Goal: Find contact information: Find contact information

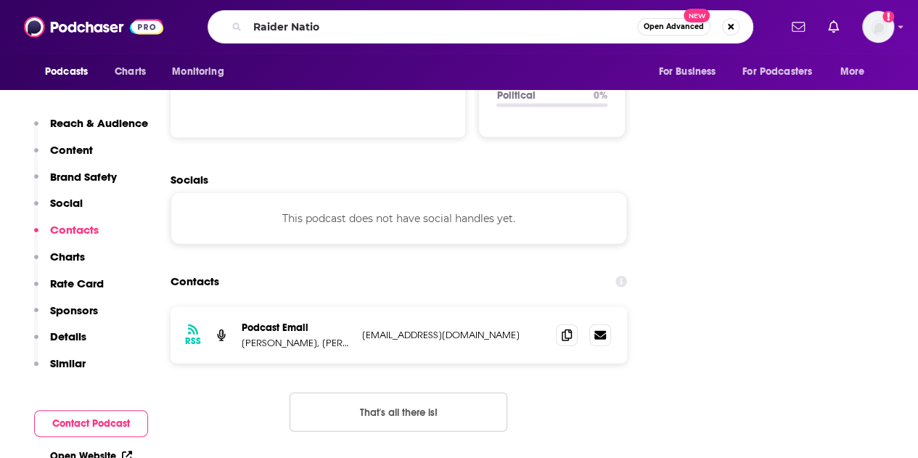
type input "Raider Nation"
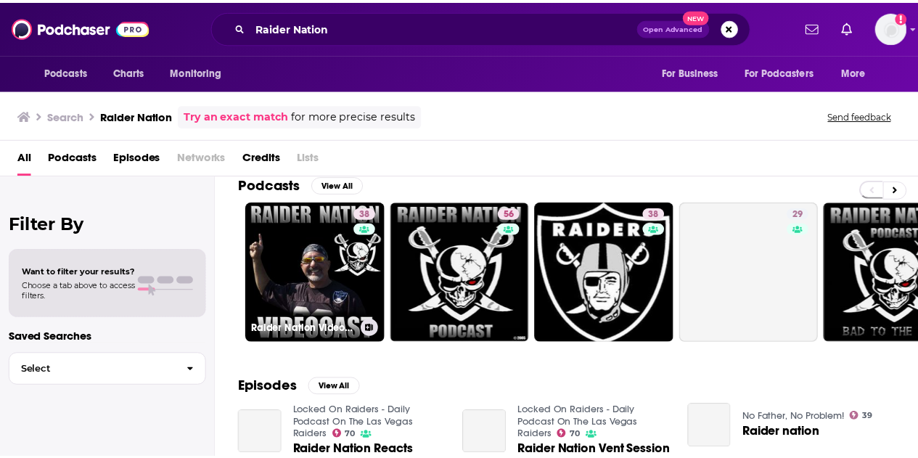
scroll to position [17, 0]
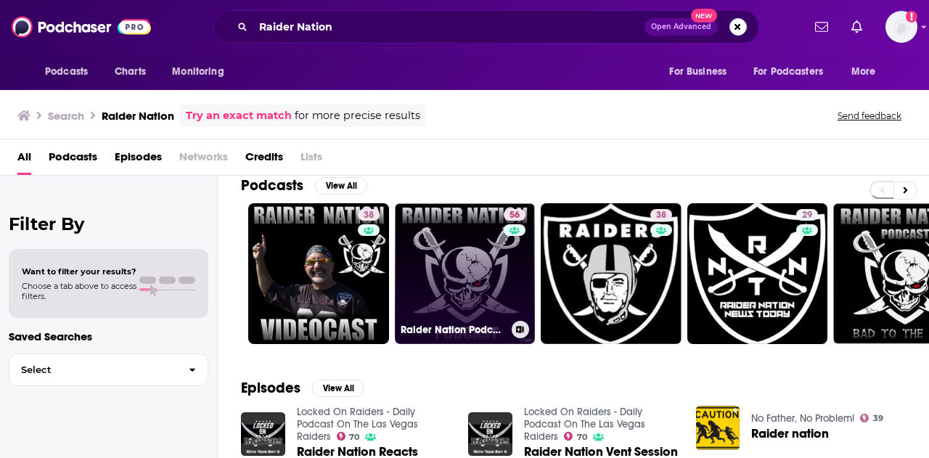
click at [457, 271] on link "56 Raider Nation Podcast - Las Vegas Raiders News and Opinion with [PERSON_NAME]" at bounding box center [465, 273] width 141 height 141
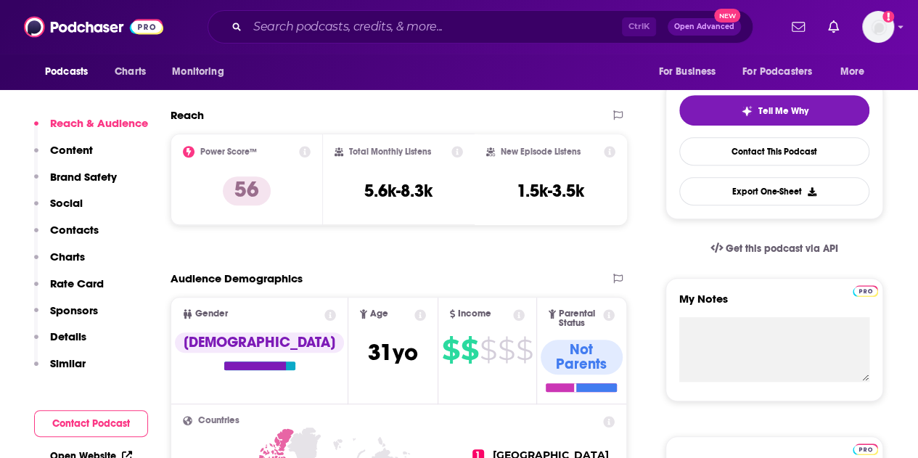
click at [74, 226] on p "Contacts" at bounding box center [74, 230] width 49 height 14
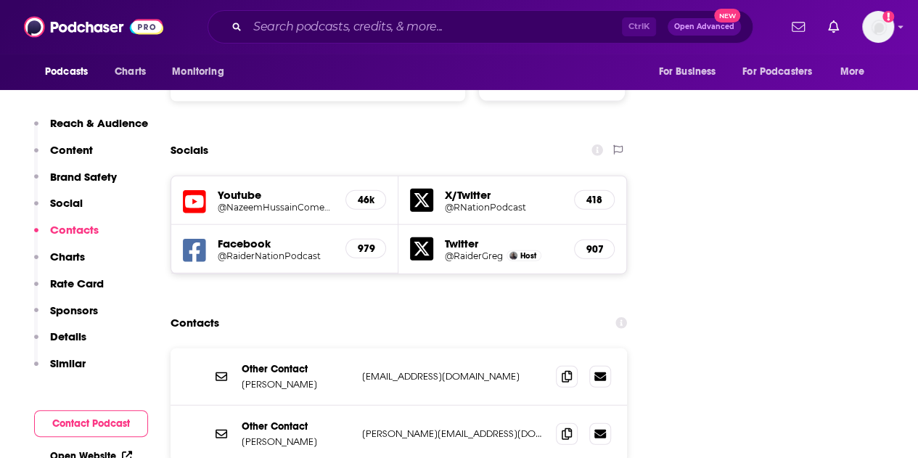
scroll to position [1605, 0]
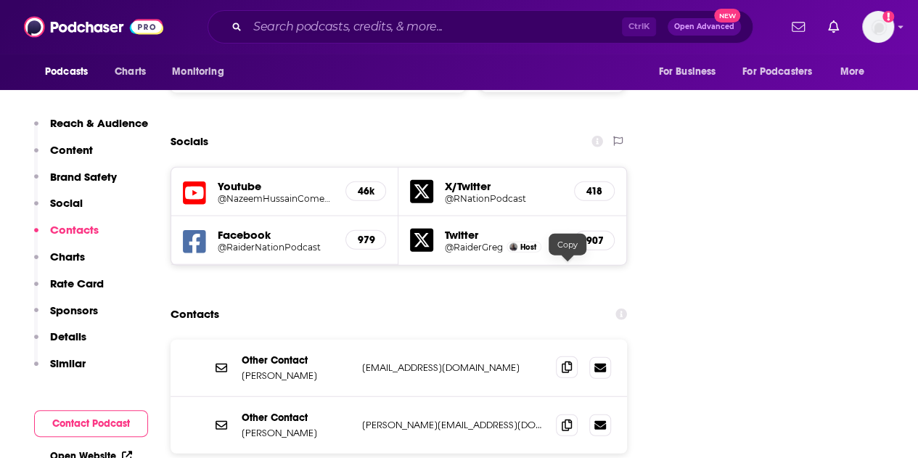
click at [569, 356] on span at bounding box center [567, 367] width 22 height 22
click at [339, 19] on input "Search podcasts, credits, & more..." at bounding box center [434, 26] width 374 height 23
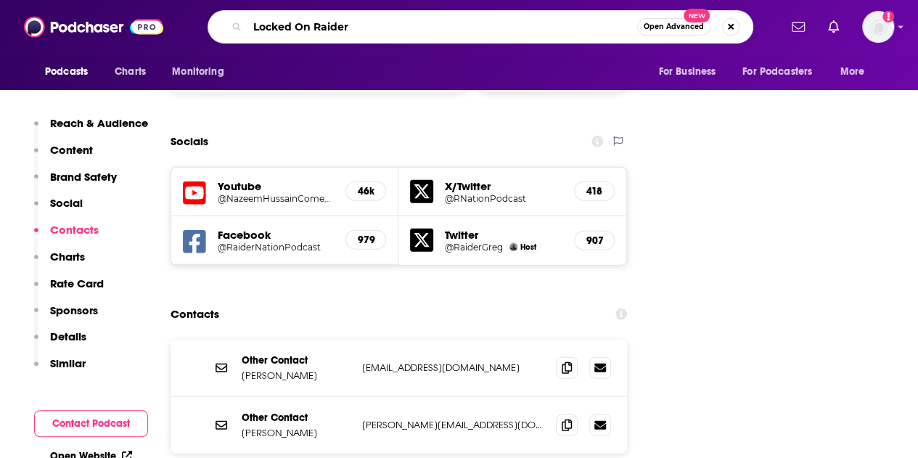
type input "Locked On Raiders"
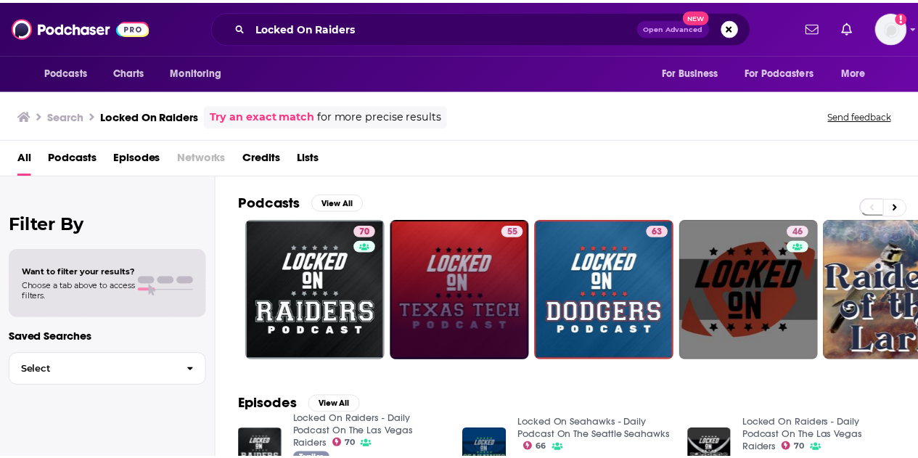
scroll to position [90, 0]
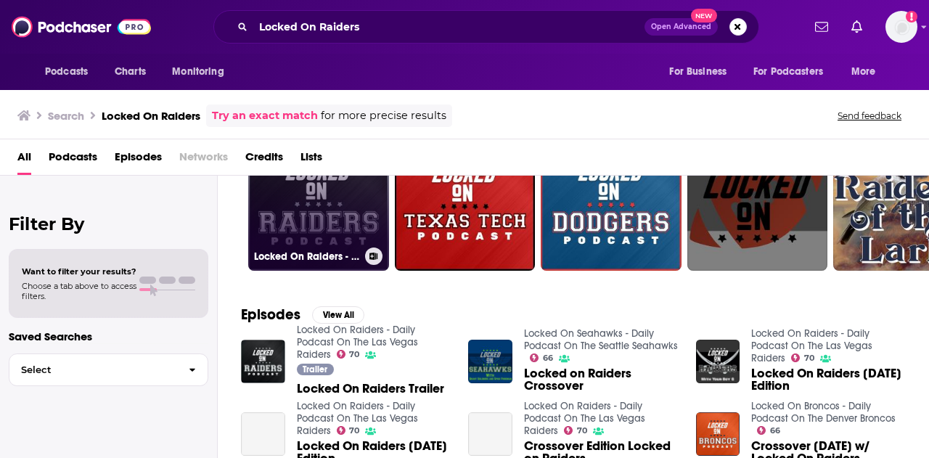
click at [327, 213] on link "70 Locked On Raiders - Daily Podcast On The Las Vegas Raiders" at bounding box center [318, 200] width 141 height 141
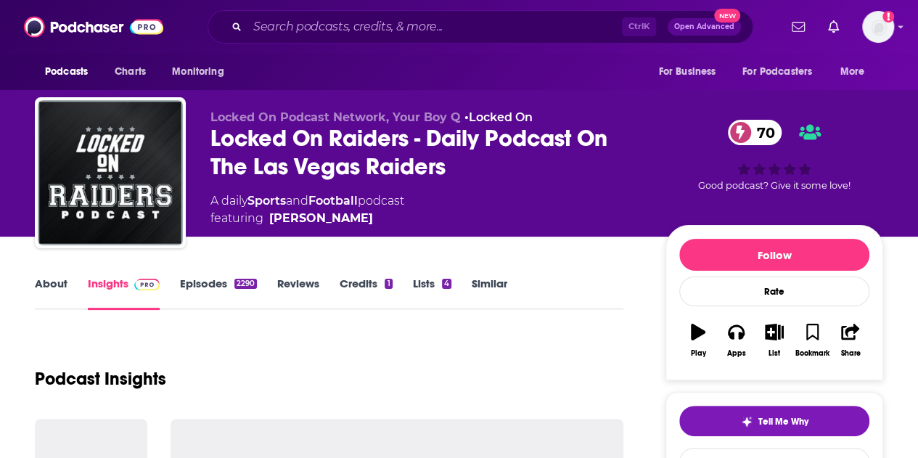
scroll to position [285, 0]
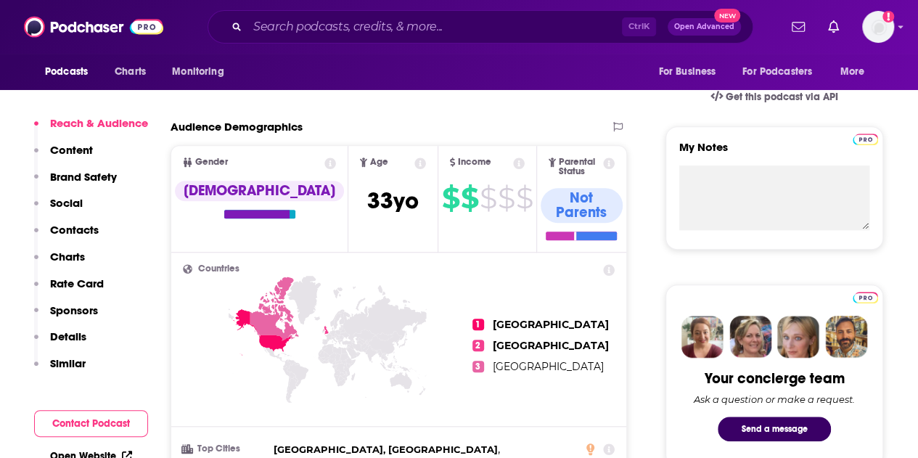
click at [54, 230] on p "Contacts" at bounding box center [74, 230] width 49 height 14
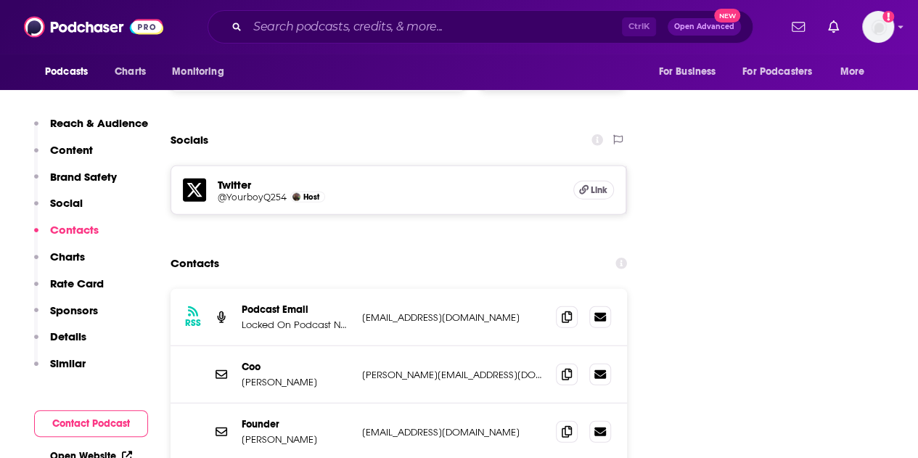
scroll to position [1624, 0]
click at [574, 305] on span at bounding box center [567, 316] width 22 height 22
click at [293, 15] on div "Ctrl K Open Advanced New" at bounding box center [481, 26] width 546 height 33
click at [295, 24] on input "Search podcasts, credits, & more..." at bounding box center [434, 26] width 374 height 23
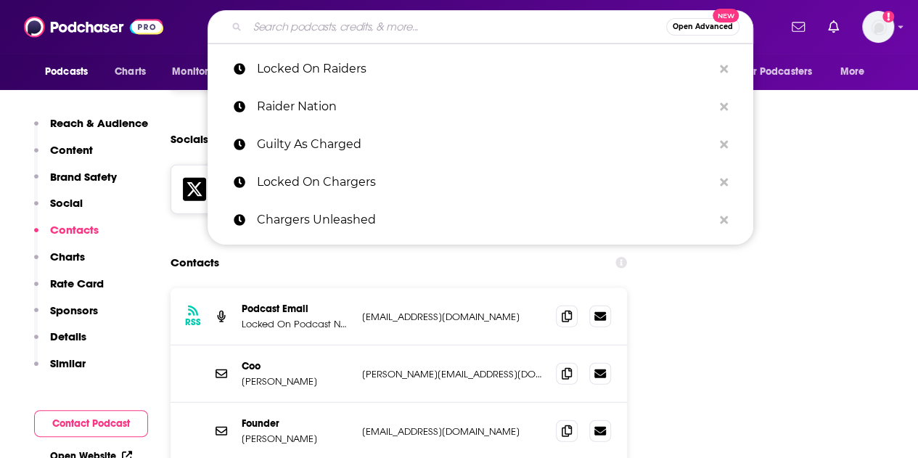
paste input "It’s Always Sunny in Chiefs Kingdom"
type input "It’s Always Sunny in Chiefs Kingdom"
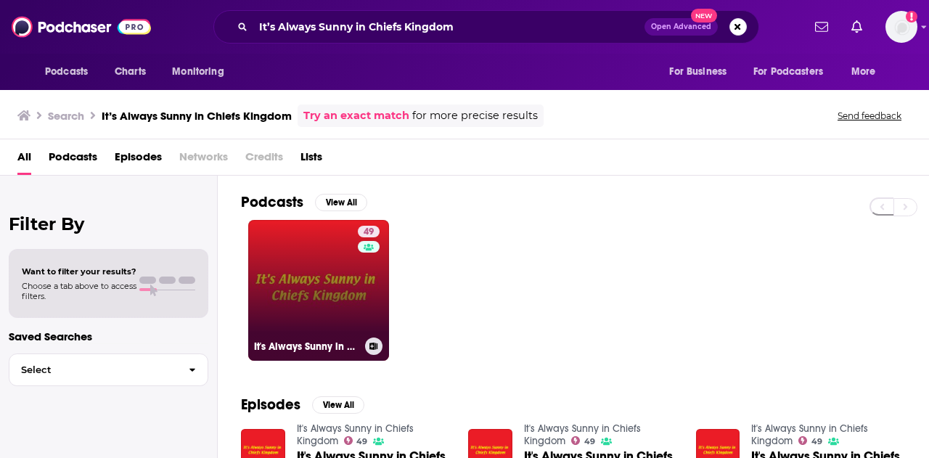
click at [335, 279] on link "49 It's Always Sunny in Chiefs Kingdom" at bounding box center [318, 290] width 141 height 141
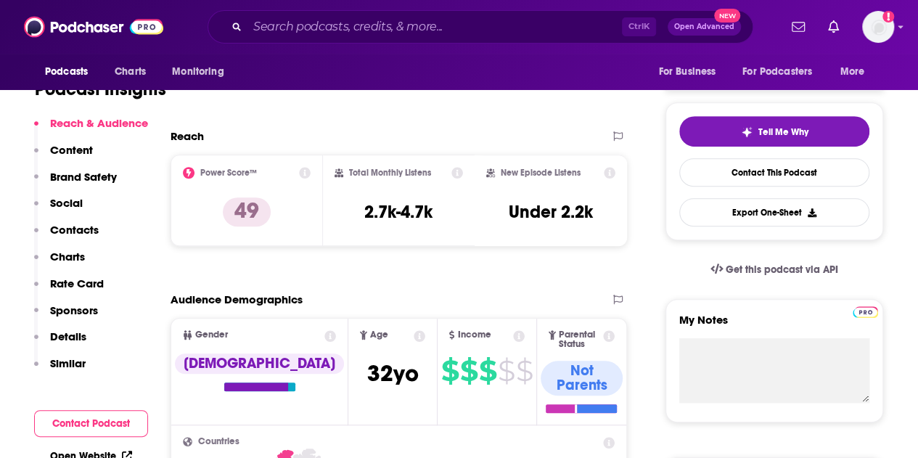
scroll to position [295, 0]
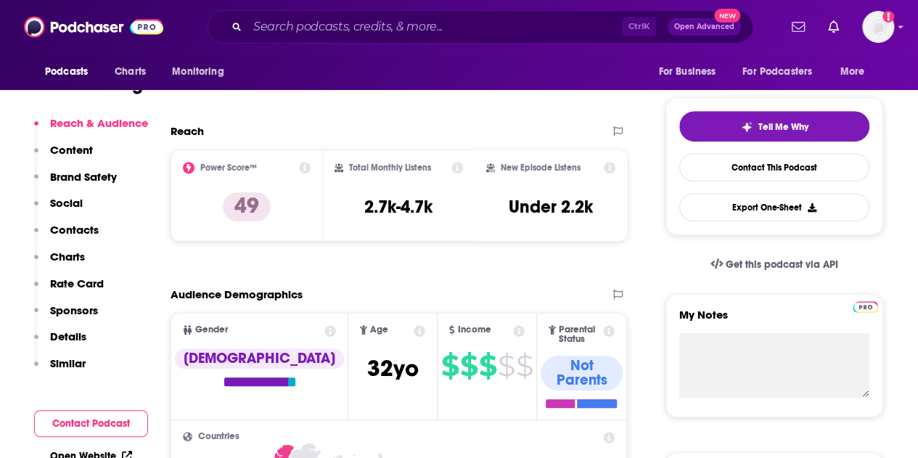
click at [87, 227] on p "Contacts" at bounding box center [74, 230] width 49 height 14
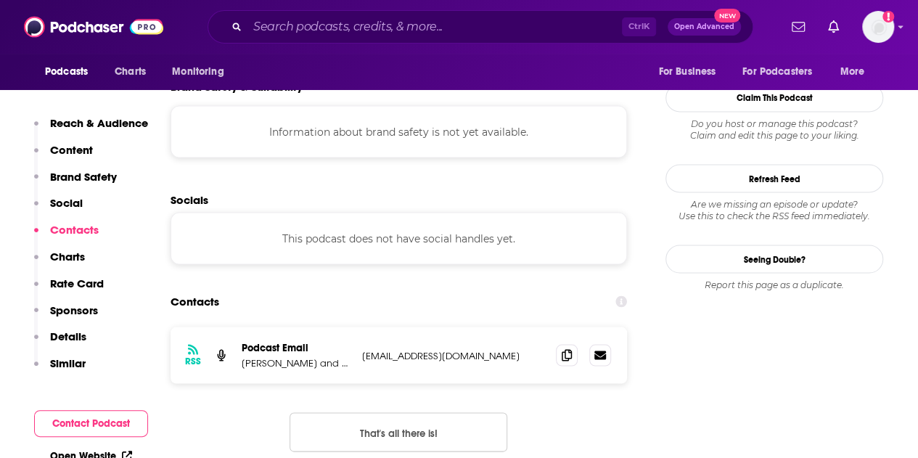
scroll to position [1271, 0]
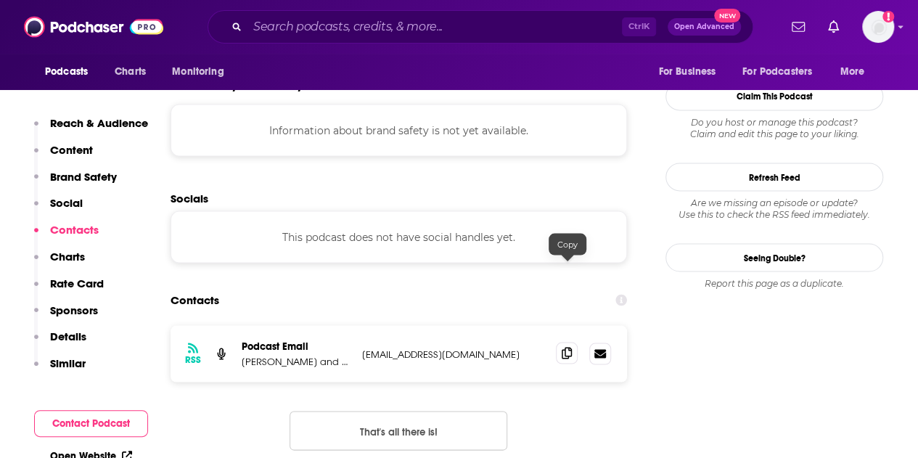
click at [563, 347] on icon at bounding box center [567, 353] width 10 height 12
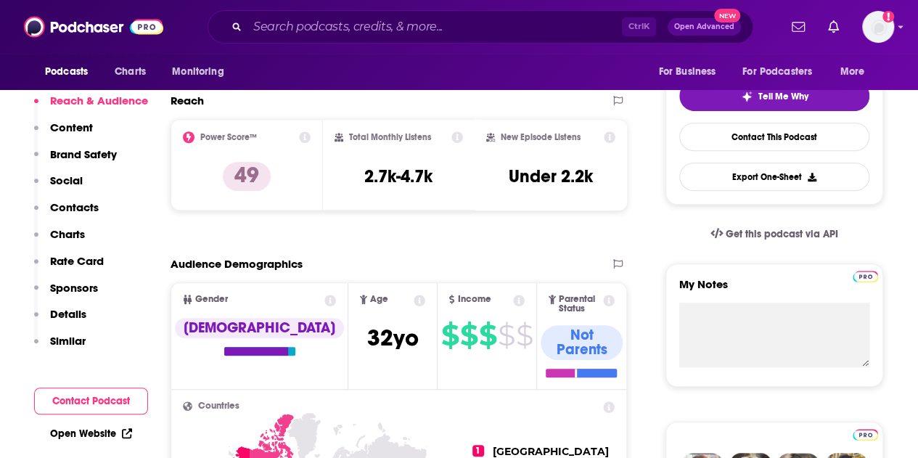
scroll to position [0, 0]
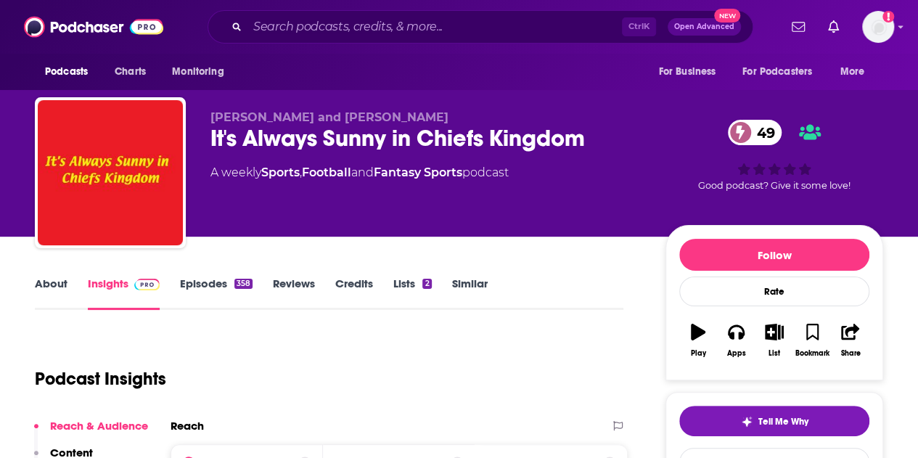
click at [316, 38] on div "Ctrl K Open Advanced New" at bounding box center [481, 26] width 546 height 33
click at [313, 27] on input "Search podcasts, credits, & more..." at bounding box center [434, 26] width 374 height 23
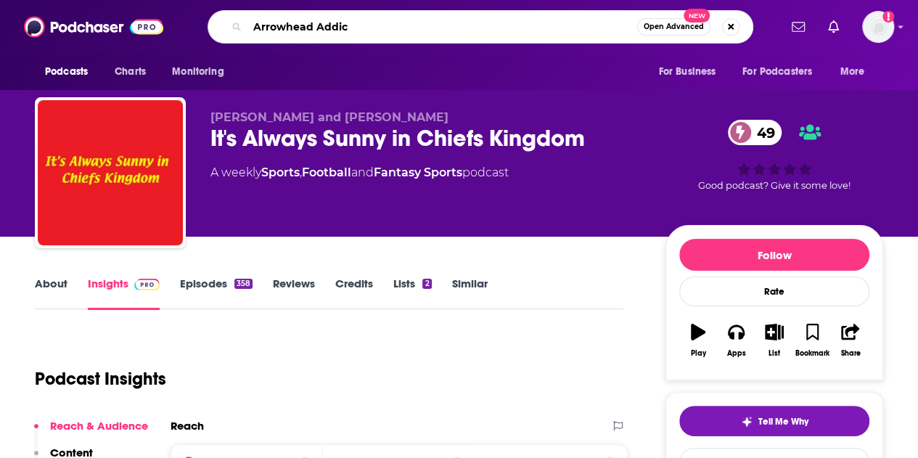
type input "[PERSON_NAME]"
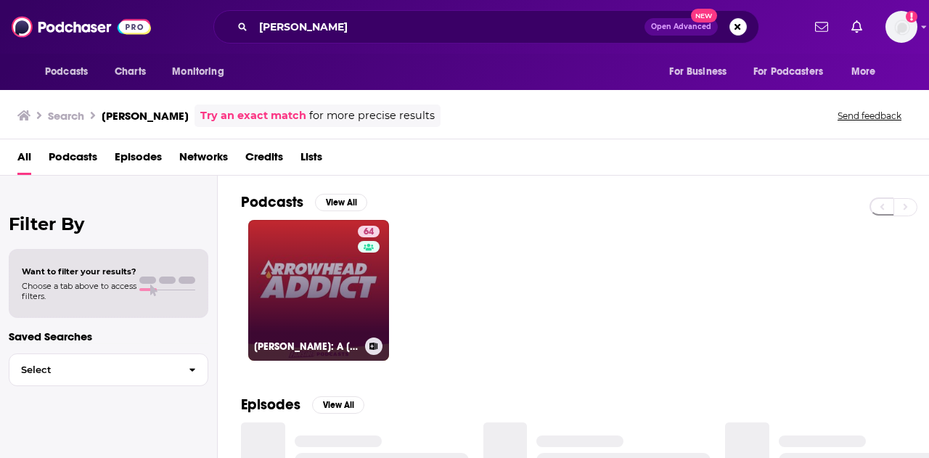
click at [324, 253] on link "64 [PERSON_NAME]: A [US_STATE] City Chiefs Podcast" at bounding box center [318, 290] width 141 height 141
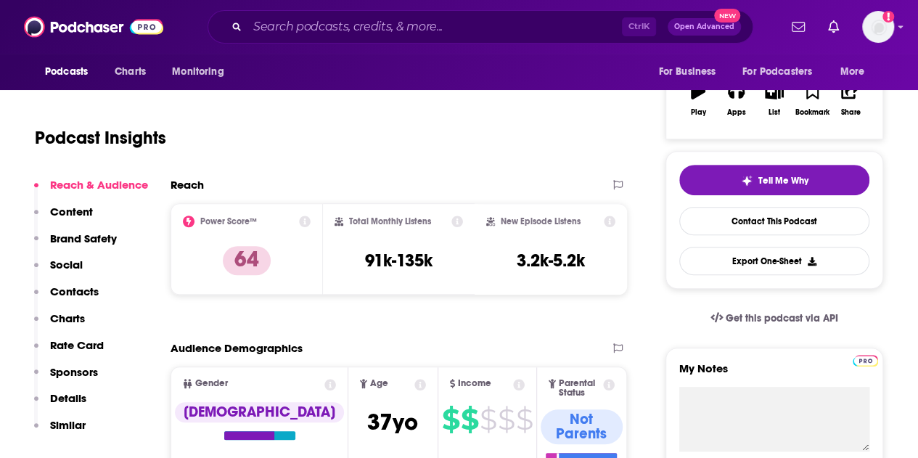
scroll to position [340, 0]
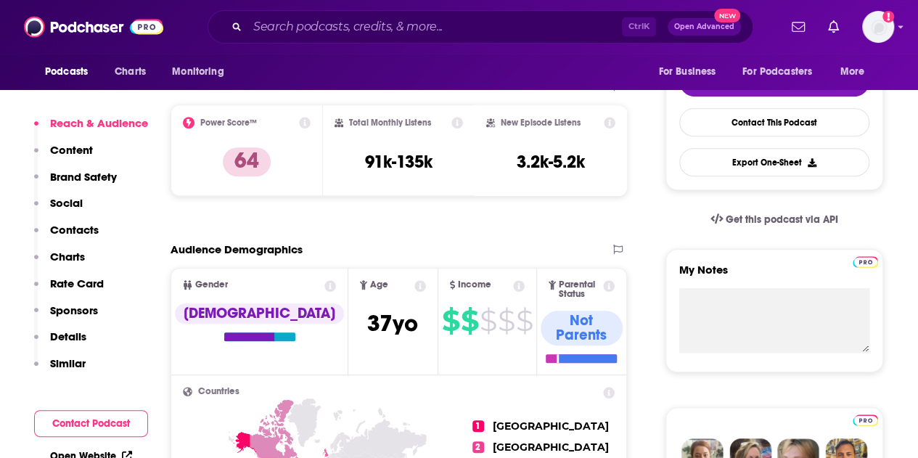
click at [79, 230] on p "Contacts" at bounding box center [74, 230] width 49 height 14
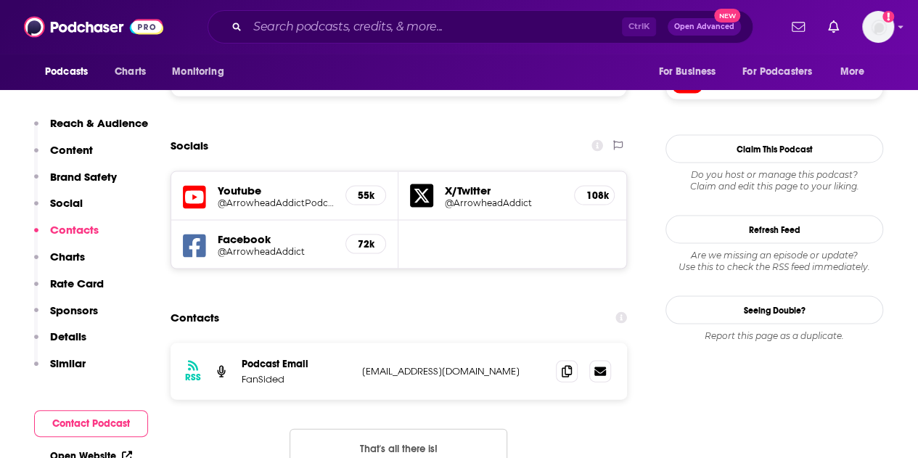
scroll to position [1328, 0]
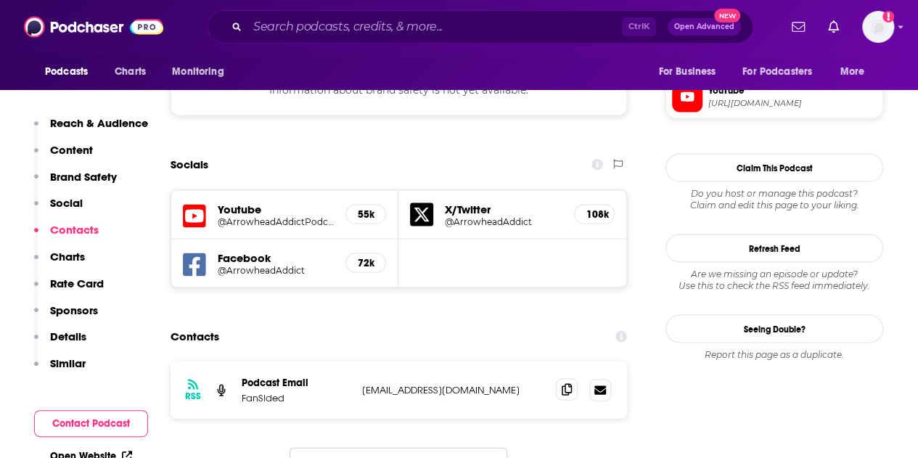
click at [568, 383] on icon at bounding box center [567, 389] width 10 height 12
click at [272, 10] on div "Ctrl K Open Advanced New" at bounding box center [481, 26] width 546 height 33
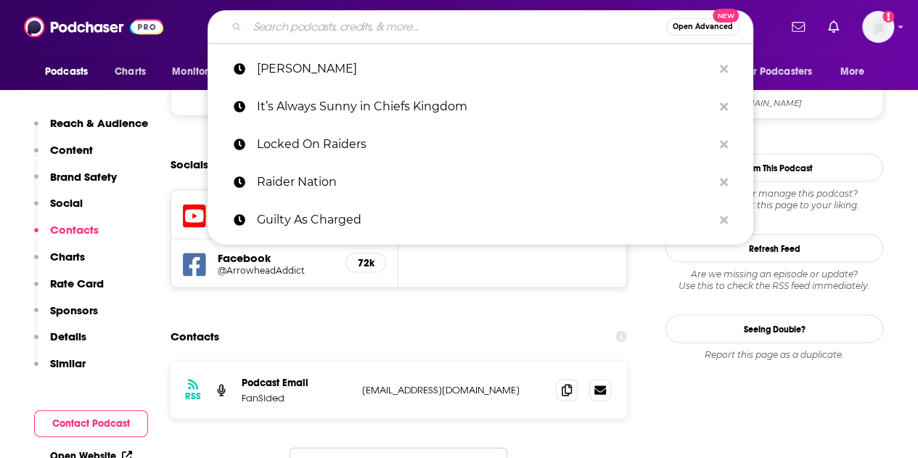
click at [277, 22] on input "Search podcasts, credits, & more..." at bounding box center [456, 26] width 419 height 23
paste input "Jaguars Reporters"
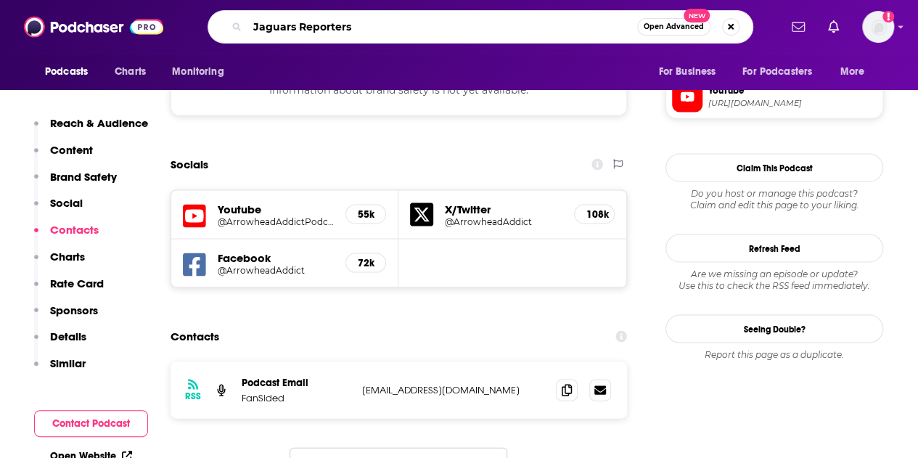
type input "Jaguars Reporters"
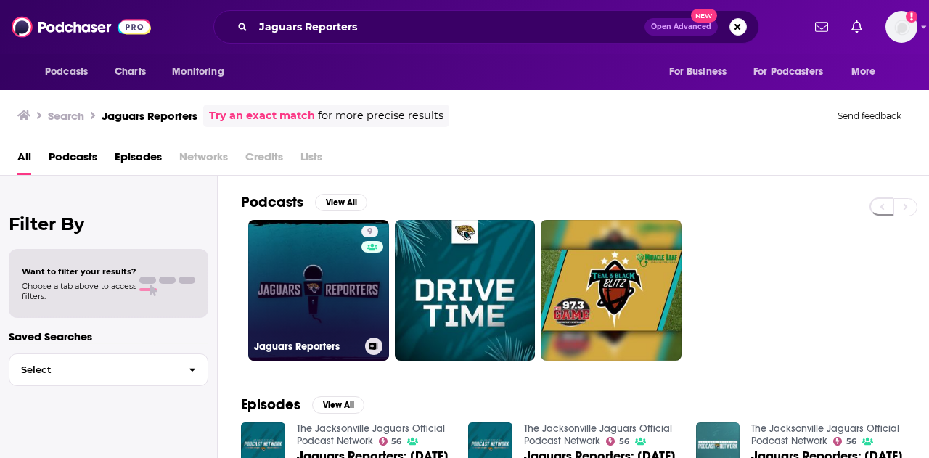
click at [302, 256] on link "9 Jaguars Reporters" at bounding box center [318, 290] width 141 height 141
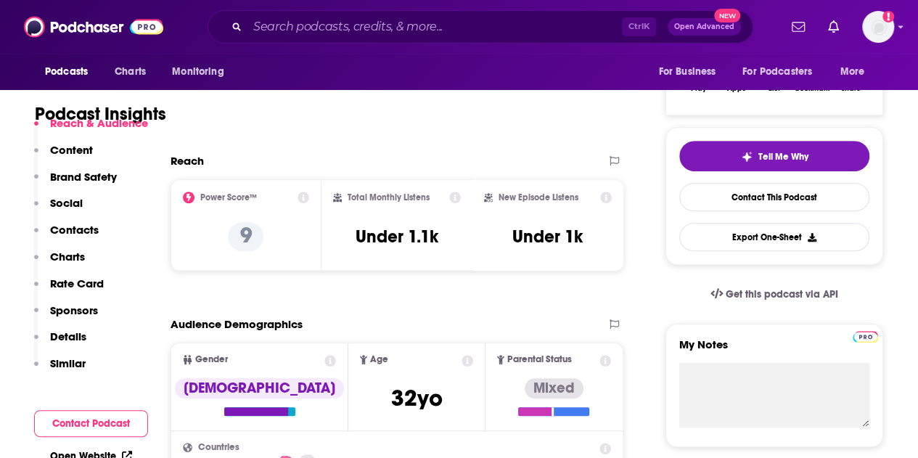
click at [70, 230] on p "Contacts" at bounding box center [74, 230] width 49 height 14
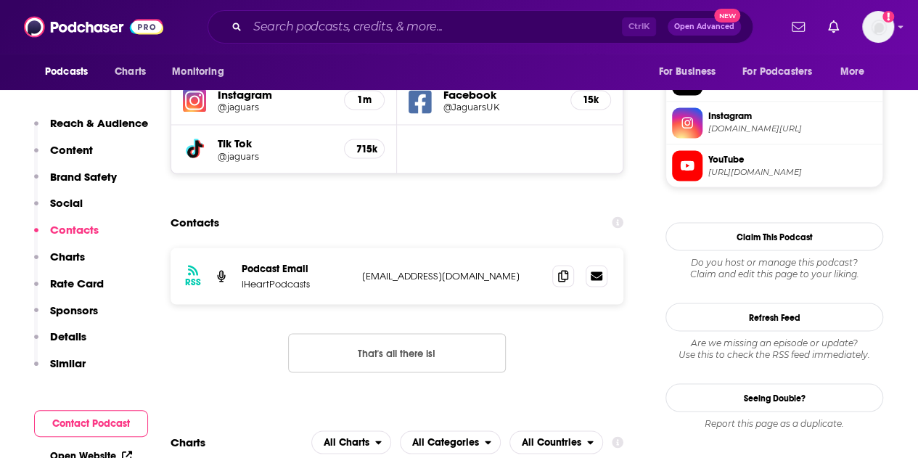
scroll to position [1228, 0]
click at [564, 273] on icon at bounding box center [563, 276] width 10 height 12
click at [288, 33] on input "Search podcasts, credits, & more..." at bounding box center [434, 26] width 374 height 23
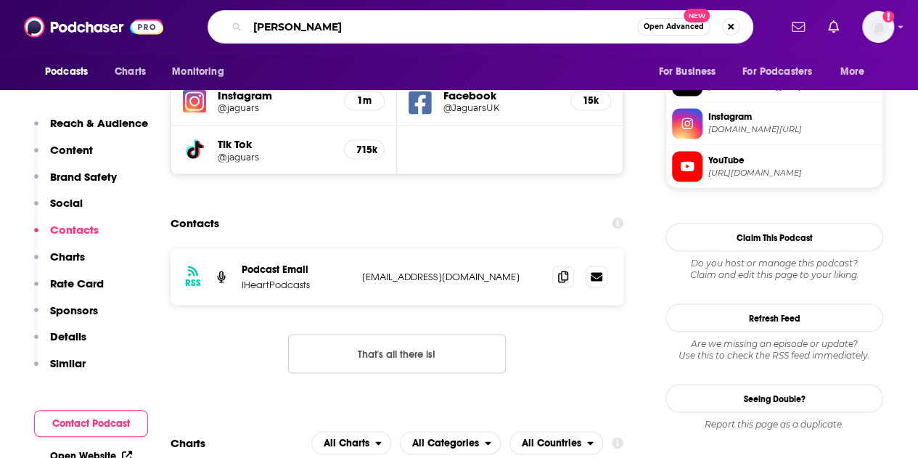
type input "[PERSON_NAME] Daily"
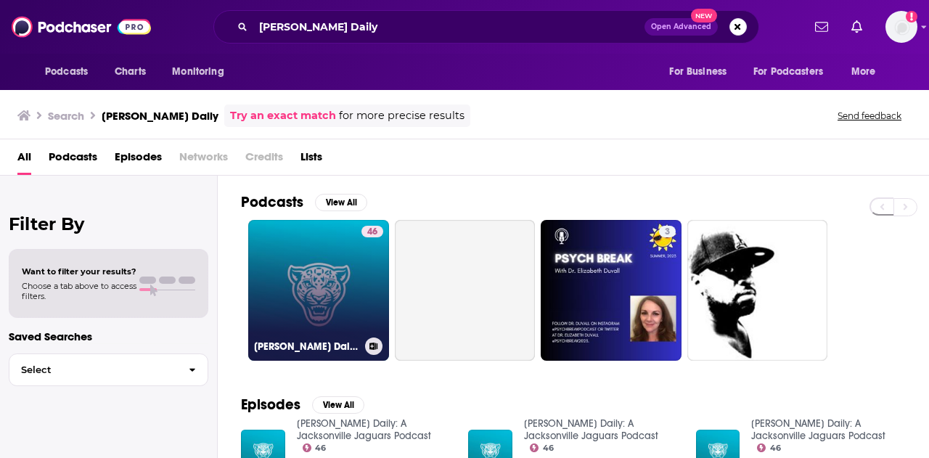
click at [321, 269] on link "46 [PERSON_NAME] Daily: A Jacksonville Jaguars Podcast" at bounding box center [318, 290] width 141 height 141
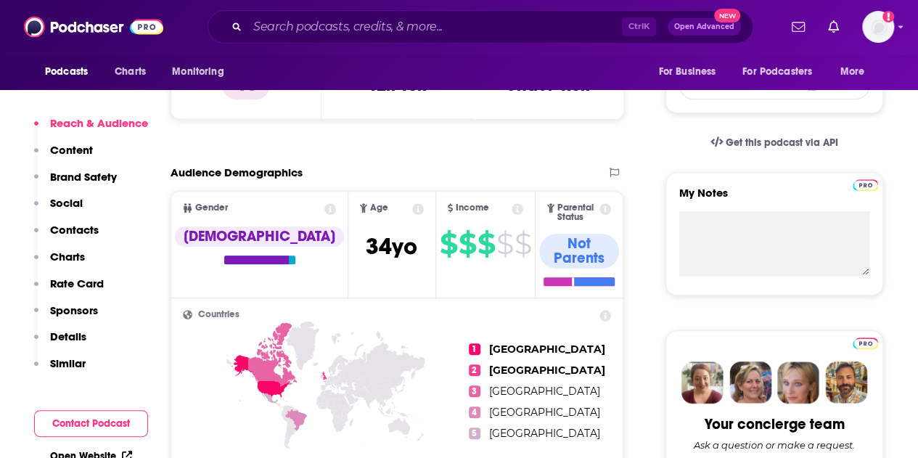
click at [79, 261] on p "Charts" at bounding box center [67, 257] width 35 height 14
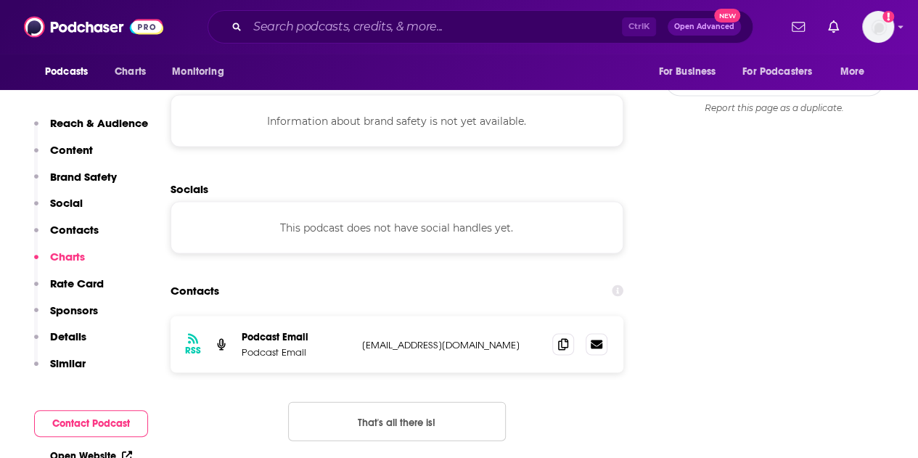
scroll to position [1360, 0]
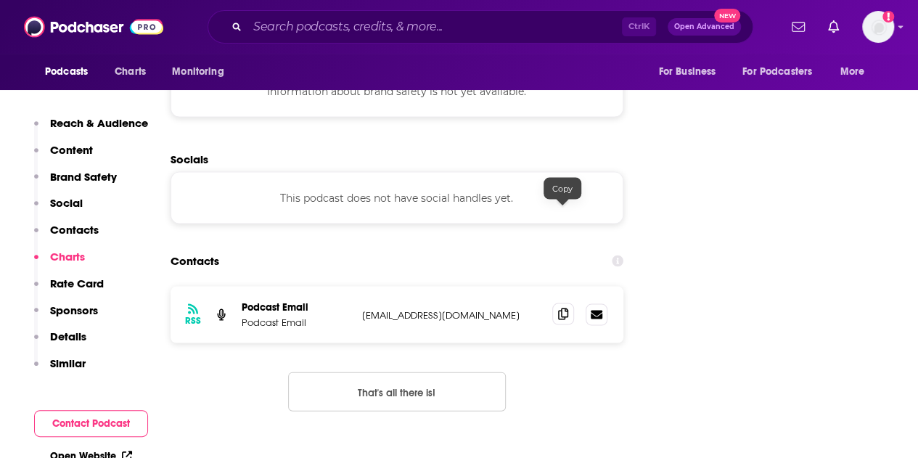
click at [559, 308] on icon at bounding box center [563, 314] width 10 height 12
click at [311, 17] on input "Search podcasts, credits, & more..." at bounding box center [434, 26] width 374 height 23
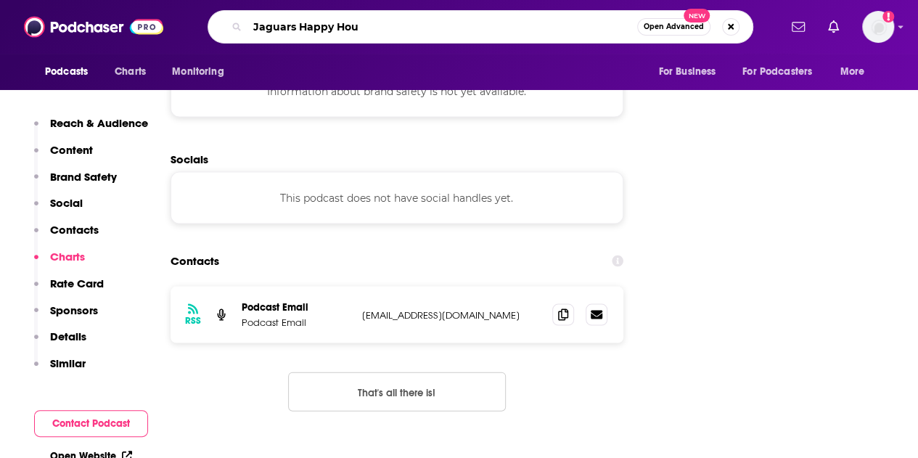
type input "Jaguars Happy Hour"
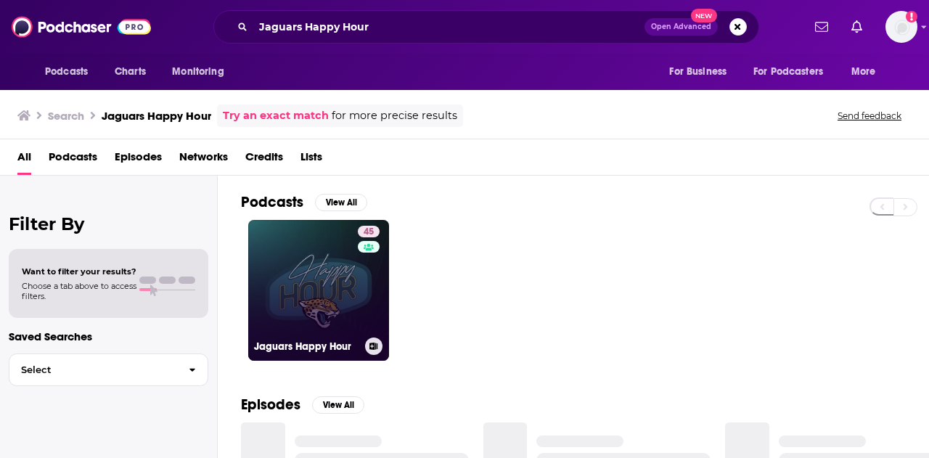
click at [337, 258] on link "45 Jaguars Happy Hour" at bounding box center [318, 290] width 141 height 141
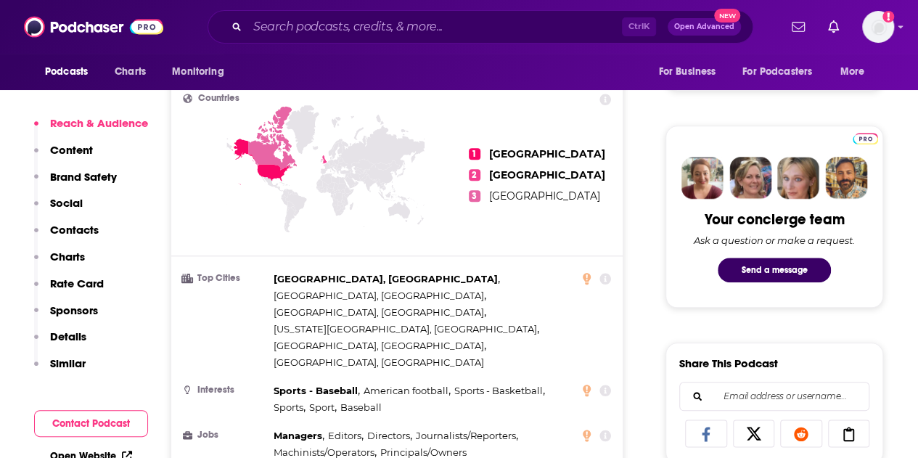
click at [83, 230] on p "Contacts" at bounding box center [74, 230] width 49 height 14
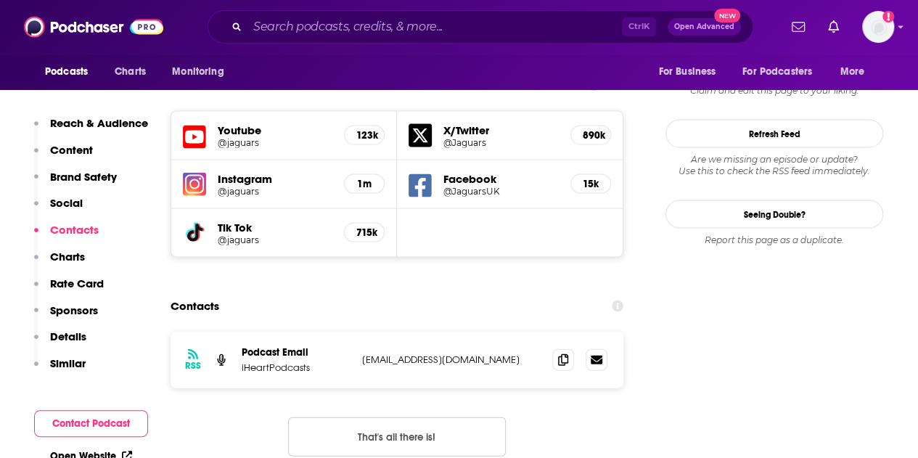
scroll to position [1413, 0]
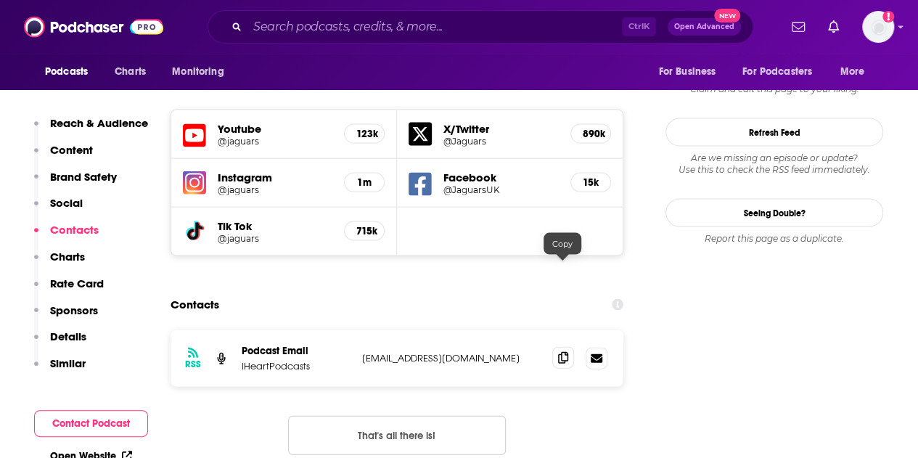
click at [560, 352] on icon at bounding box center [563, 358] width 10 height 12
click at [308, 29] on input "Search podcasts, credits, & more..." at bounding box center [434, 26] width 374 height 23
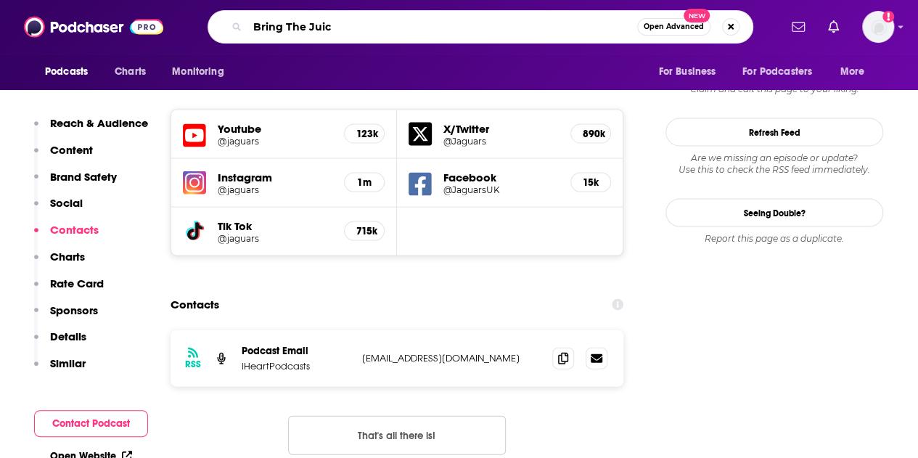
type input "Bring The Juice"
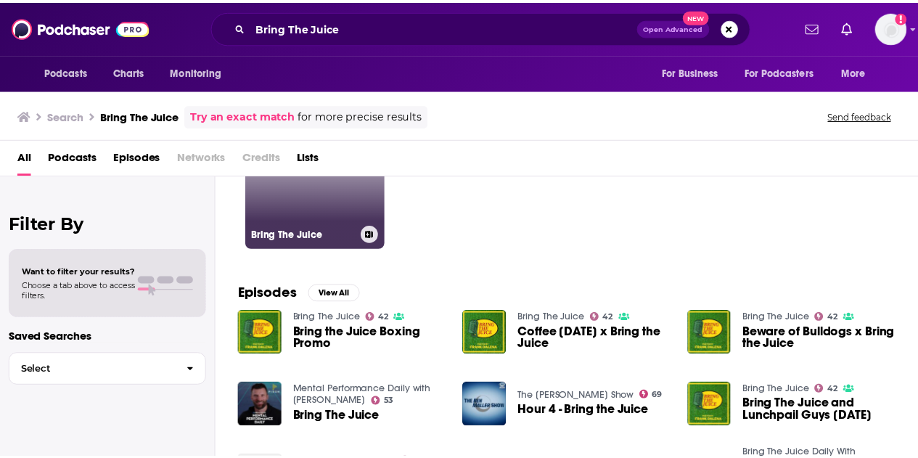
scroll to position [109, 0]
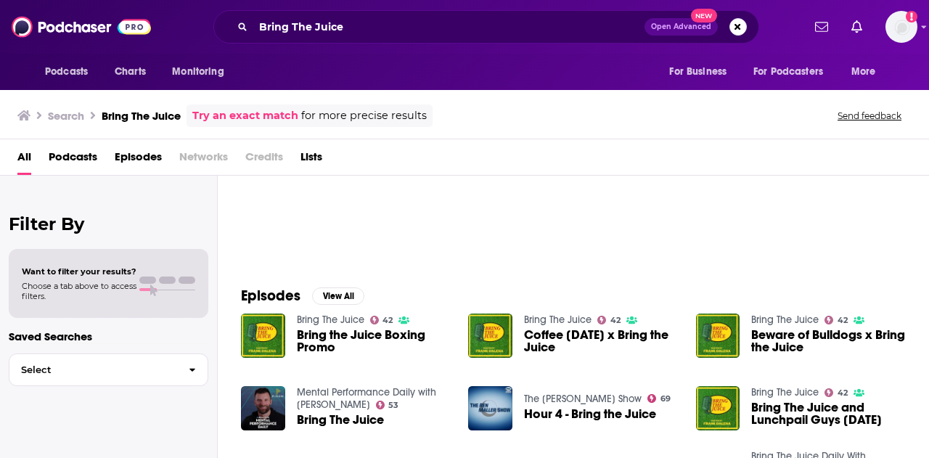
click at [327, 345] on span "Bring the Juice Boxing Promo" at bounding box center [374, 341] width 155 height 25
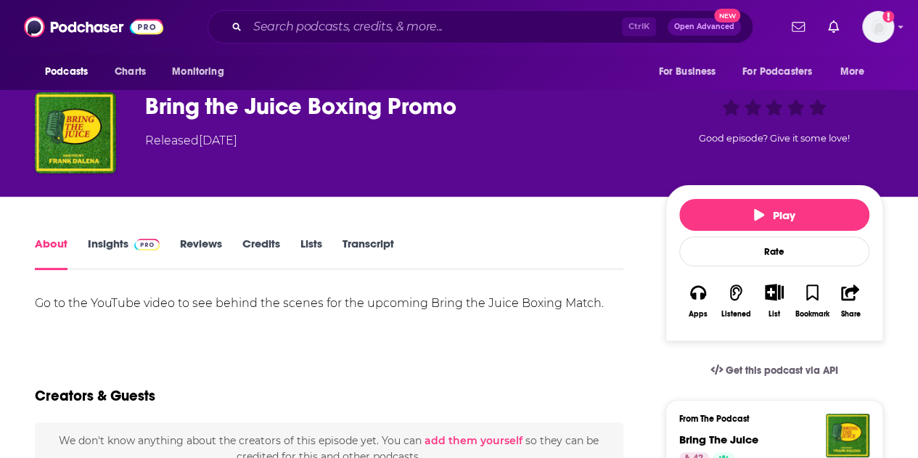
scroll to position [78, 0]
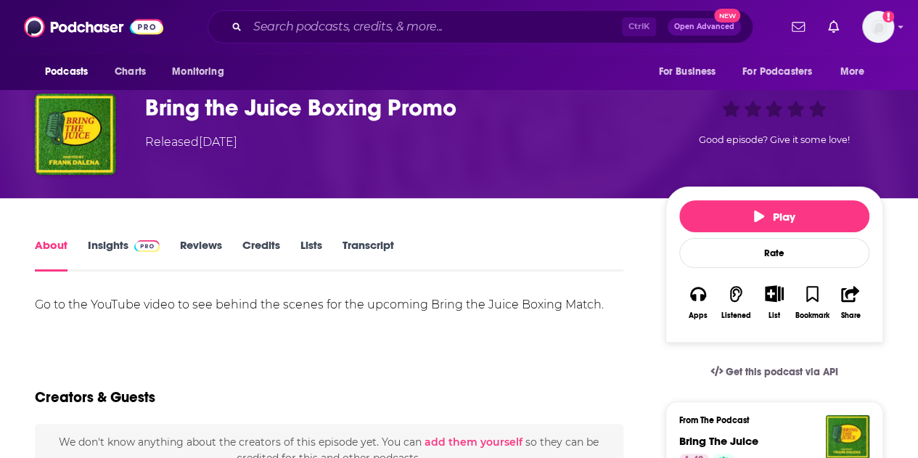
click at [128, 253] on link "Insights" at bounding box center [124, 254] width 72 height 33
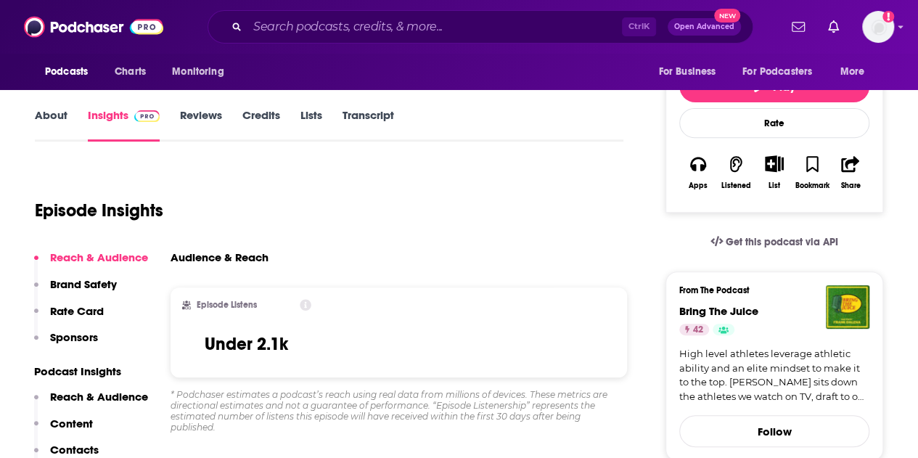
scroll to position [349, 0]
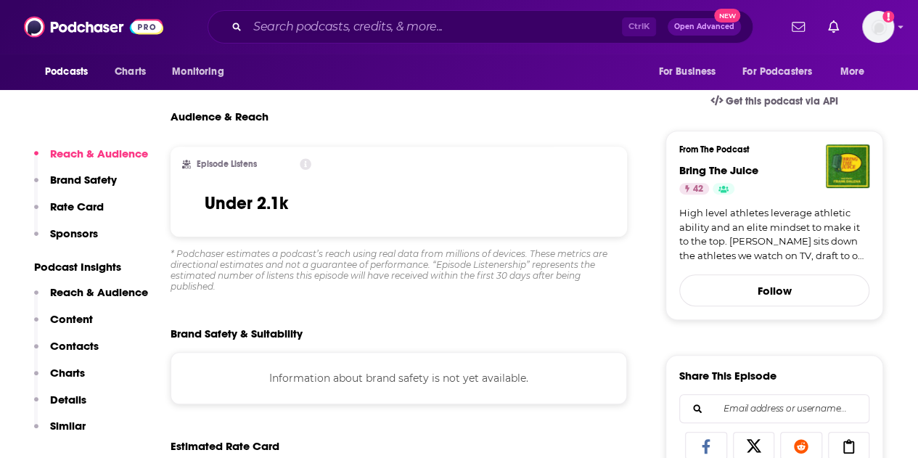
click at [71, 347] on p "Contacts" at bounding box center [74, 346] width 49 height 14
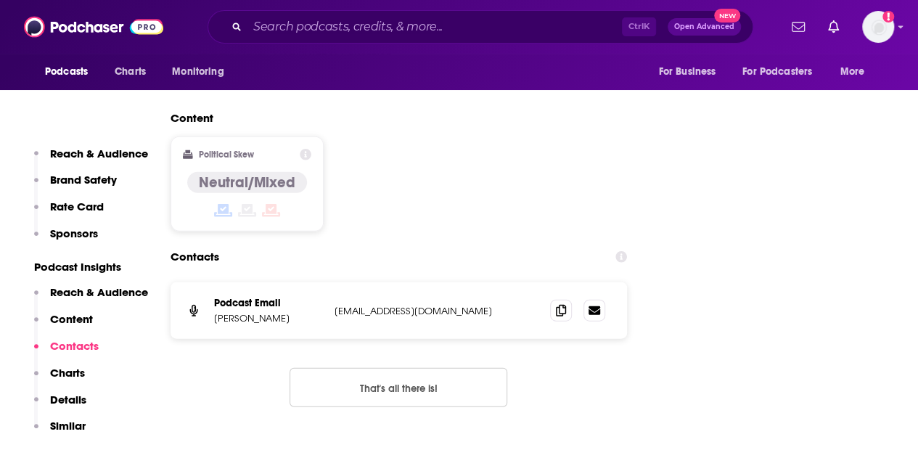
scroll to position [1630, 0]
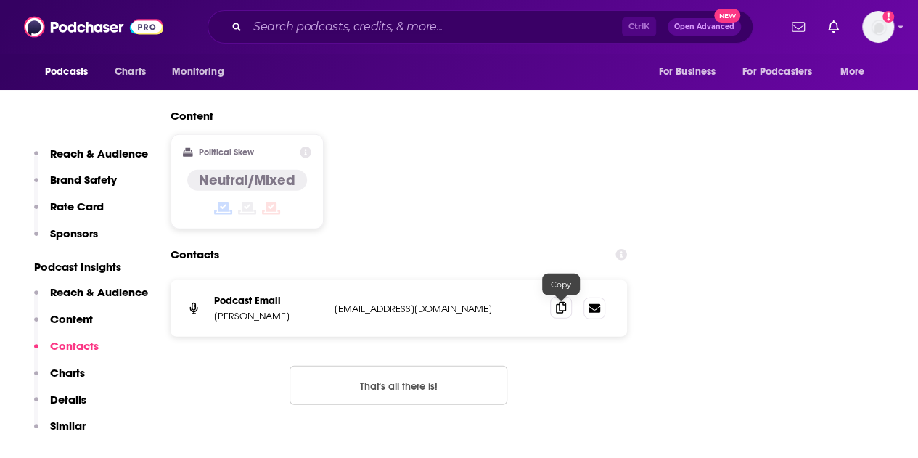
click at [555, 303] on span at bounding box center [561, 308] width 22 height 22
click at [293, 33] on input "Search podcasts, credits, & more..." at bounding box center [434, 26] width 374 height 23
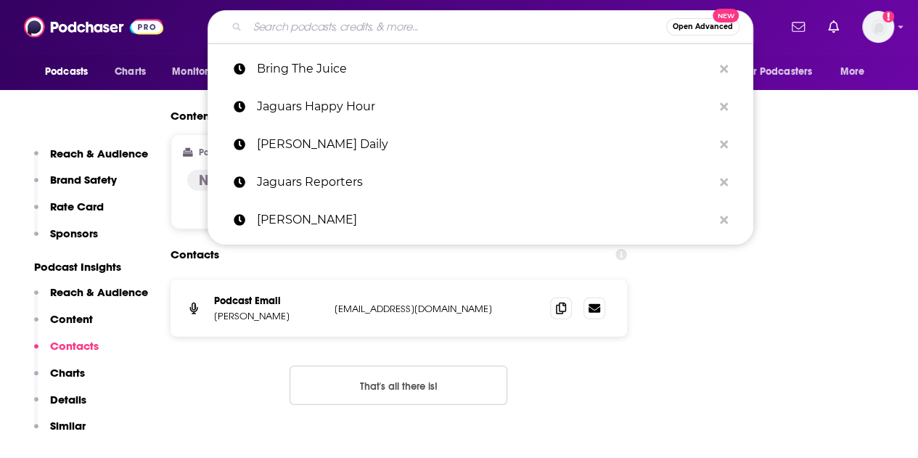
paste input "Colts Corner with [PERSON_NAME]"
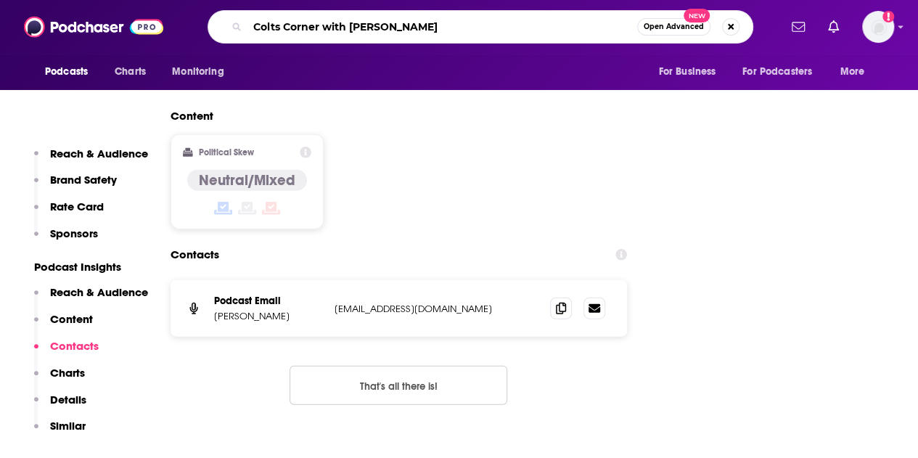
type input "Colts Corner with [PERSON_NAME]"
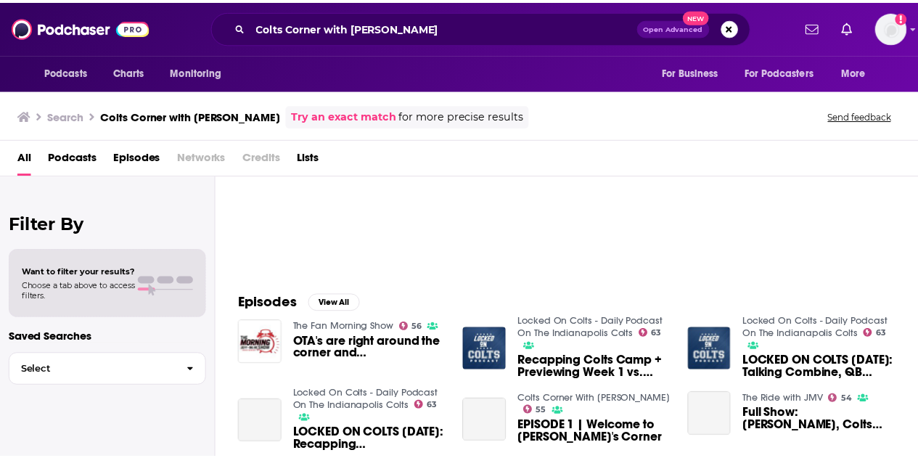
scroll to position [103, 0]
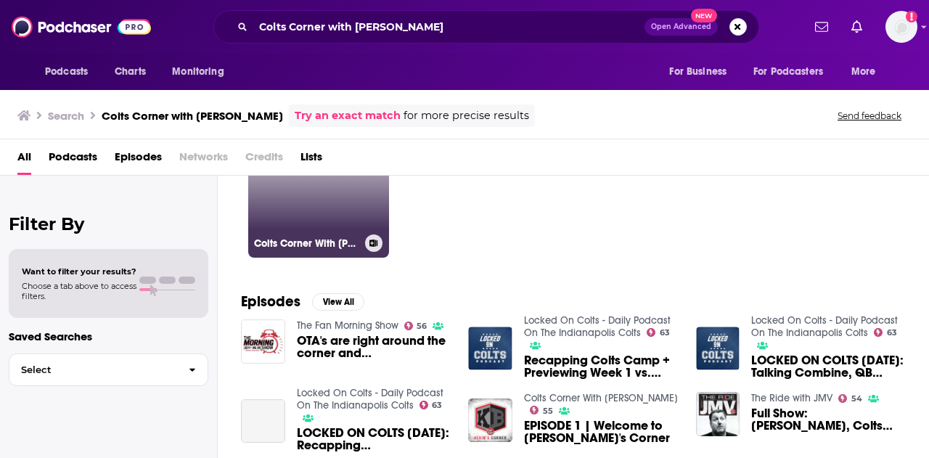
click at [320, 210] on link "55 Colts Corner With [PERSON_NAME]" at bounding box center [318, 187] width 141 height 141
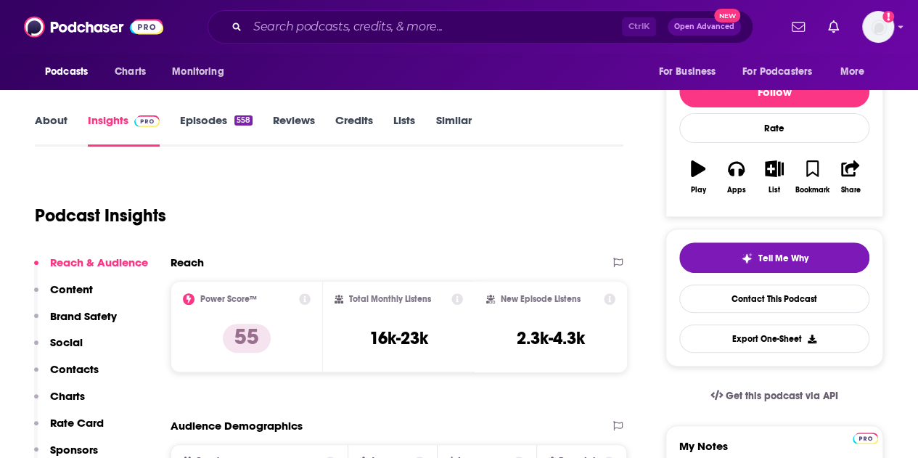
scroll to position [164, 0]
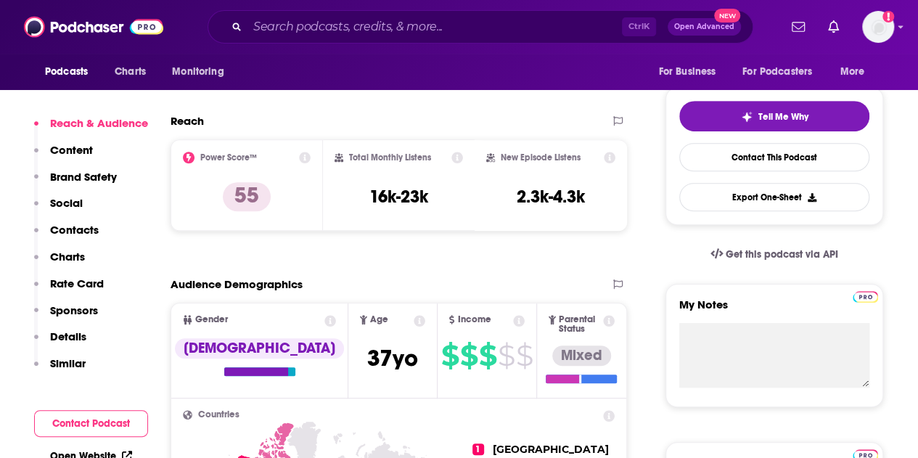
click at [59, 258] on p "Charts" at bounding box center [67, 257] width 35 height 14
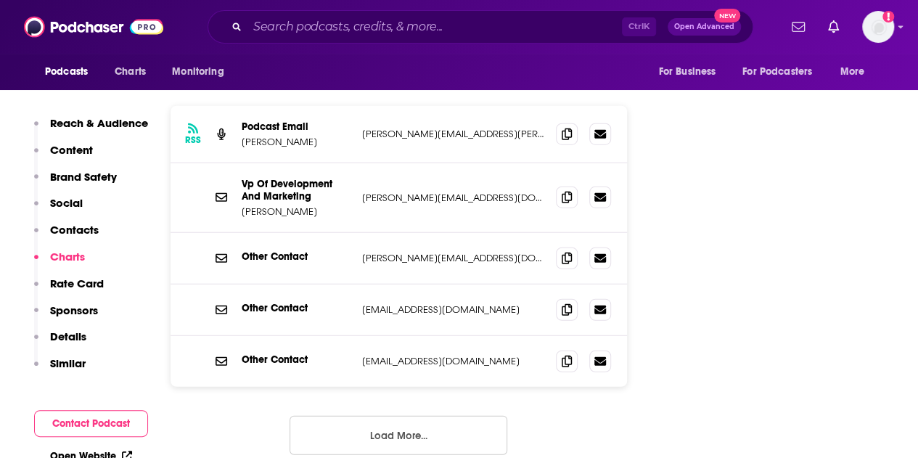
scroll to position [1586, 0]
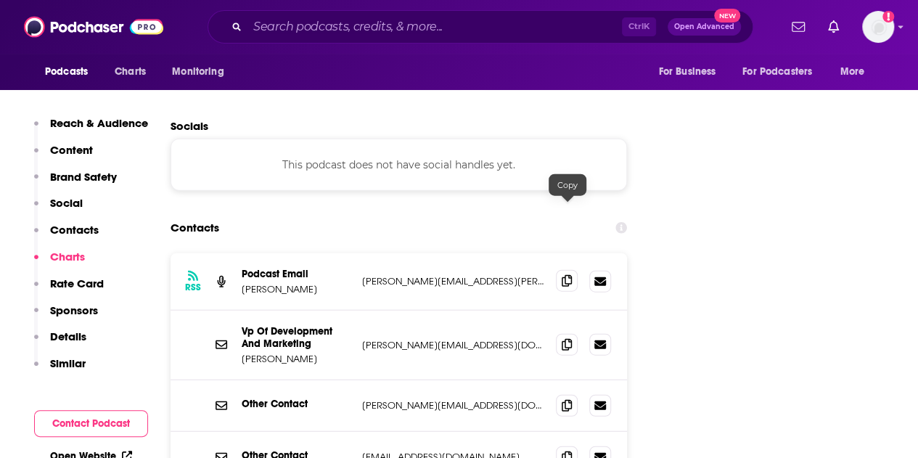
click at [559, 270] on span at bounding box center [567, 281] width 22 height 22
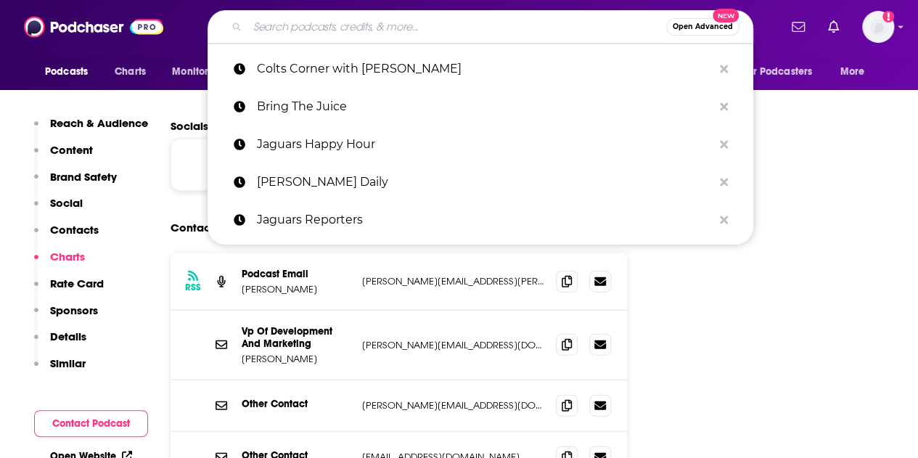
click at [422, 31] on input "Search podcasts, credits, & more..." at bounding box center [456, 26] width 419 height 23
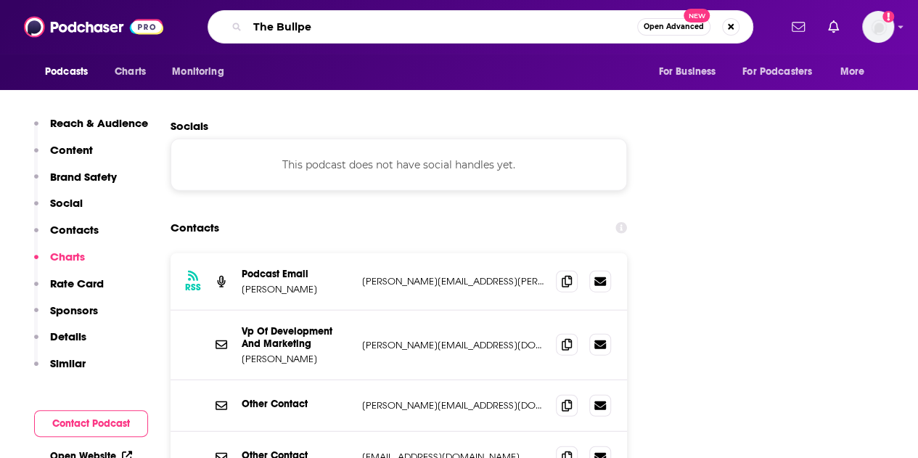
type input "The Bullpen"
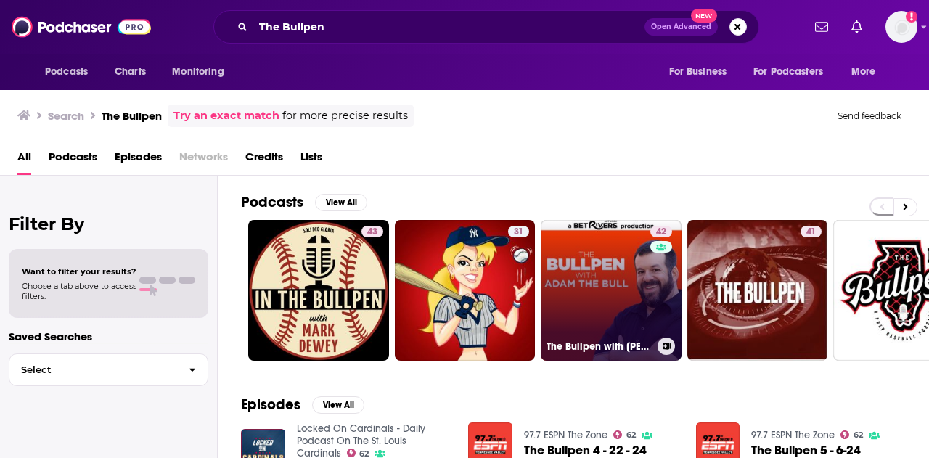
click at [602, 268] on link "42 The Bullpen with [PERSON_NAME] the Bull" at bounding box center [611, 290] width 141 height 141
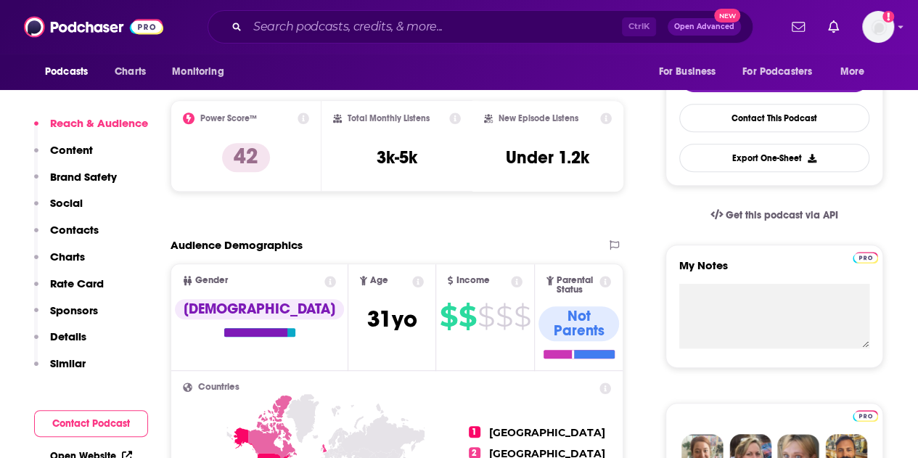
click at [66, 258] on p "Charts" at bounding box center [67, 257] width 35 height 14
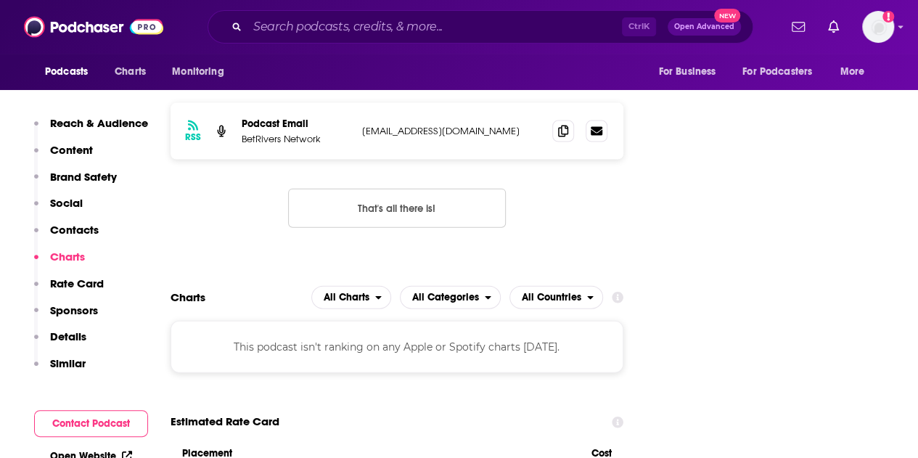
scroll to position [1350, 0]
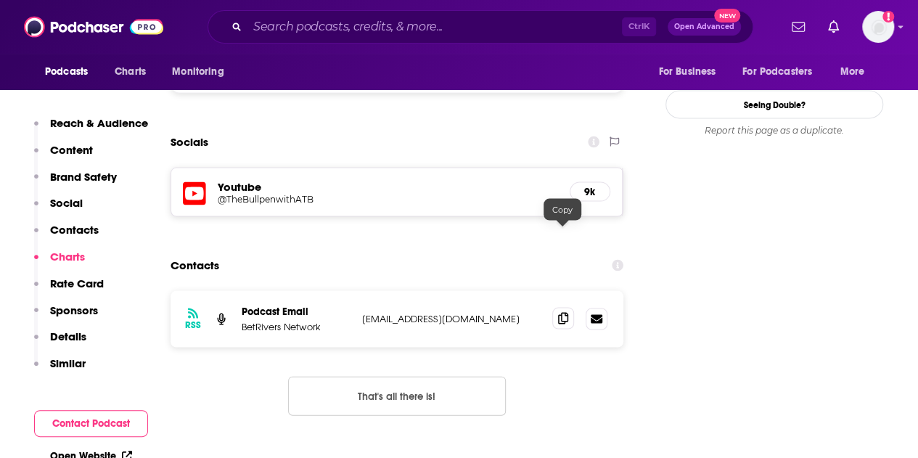
click at [564, 312] on icon at bounding box center [563, 318] width 10 height 12
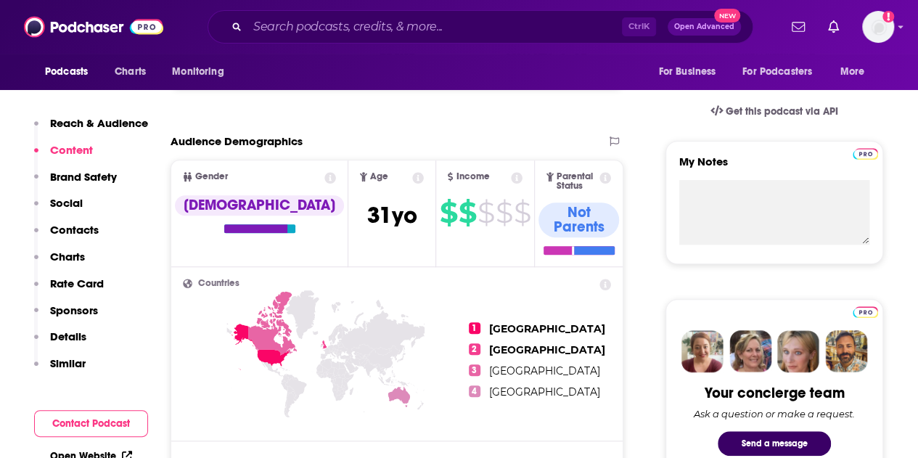
scroll to position [216, 0]
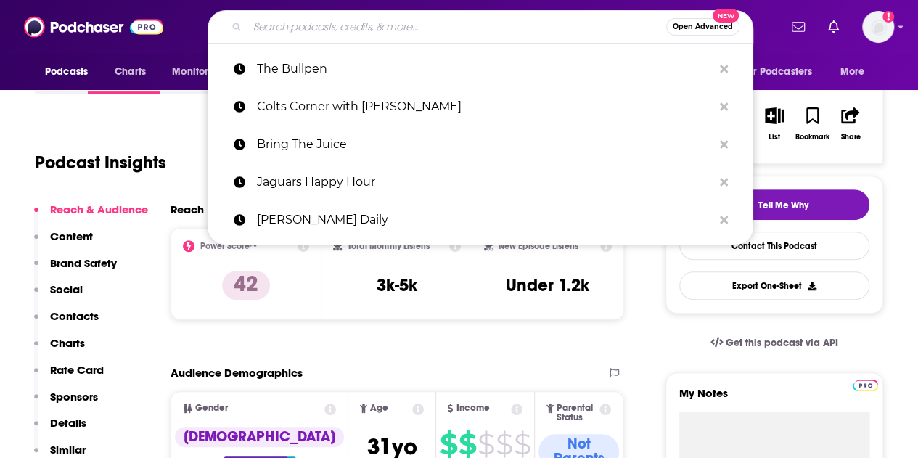
click at [285, 36] on input "Search podcasts, credits, & more..." at bounding box center [456, 26] width 419 height 23
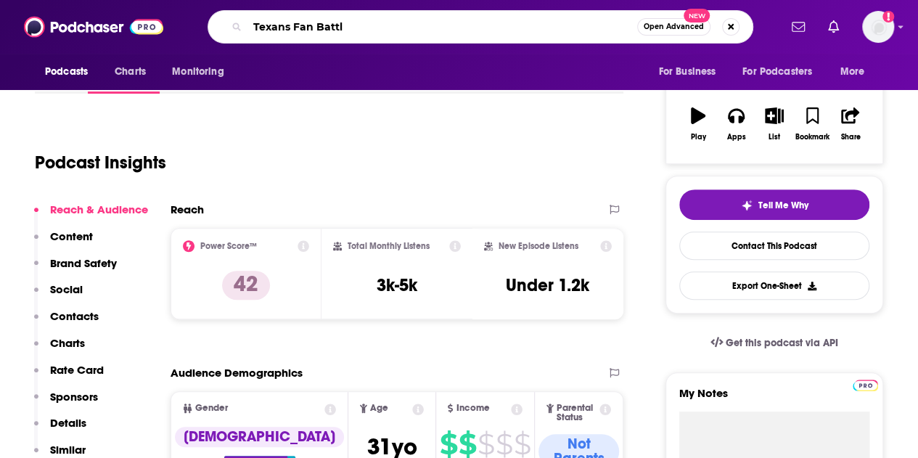
type input "Texans Fan Battle"
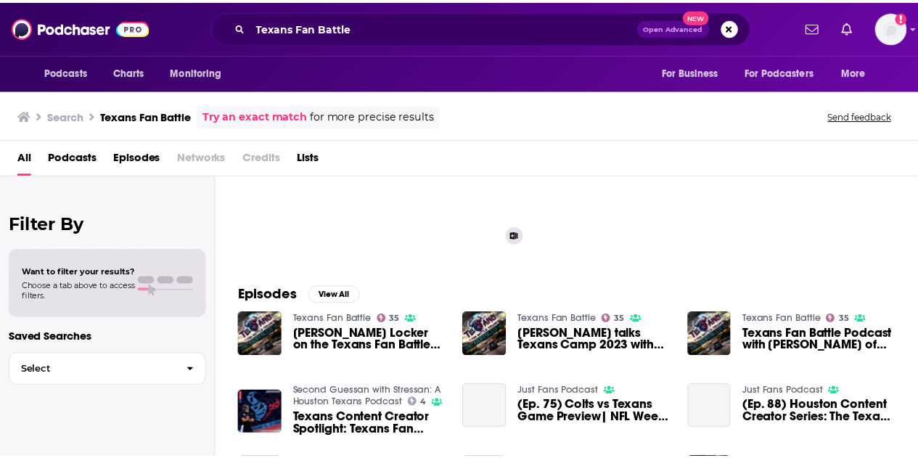
scroll to position [11, 0]
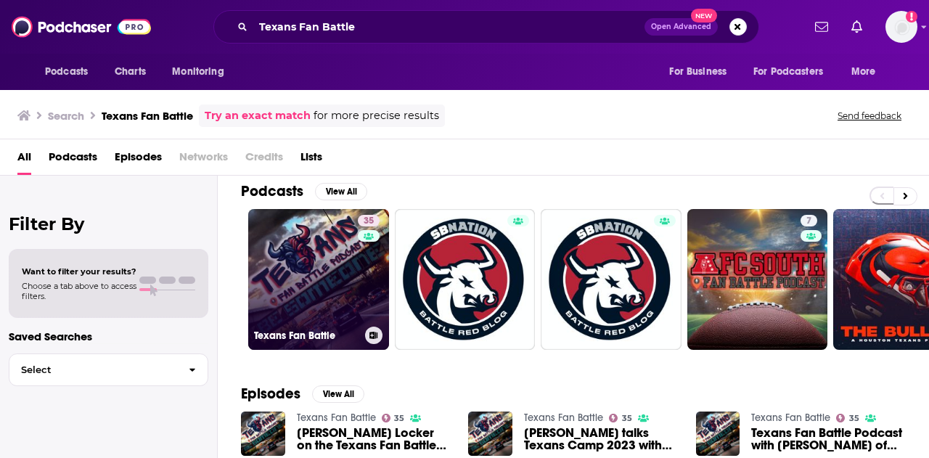
click at [334, 286] on link "35 Texans Fan Battle" at bounding box center [318, 279] width 141 height 141
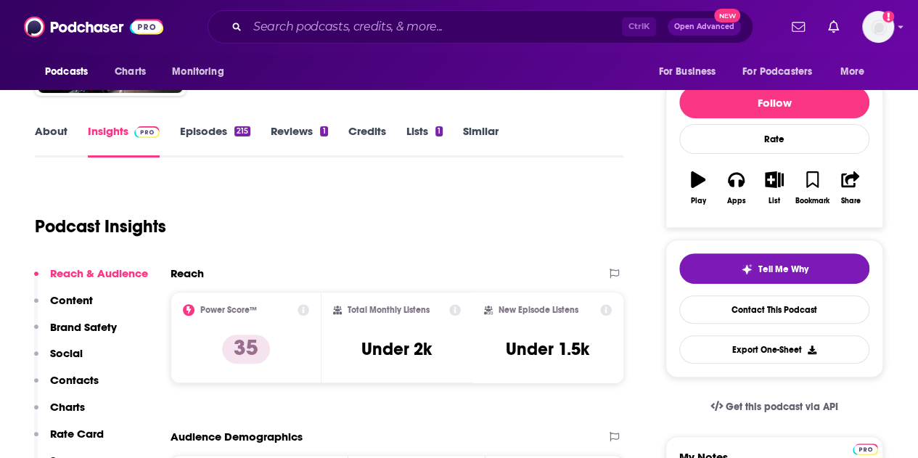
scroll to position [353, 0]
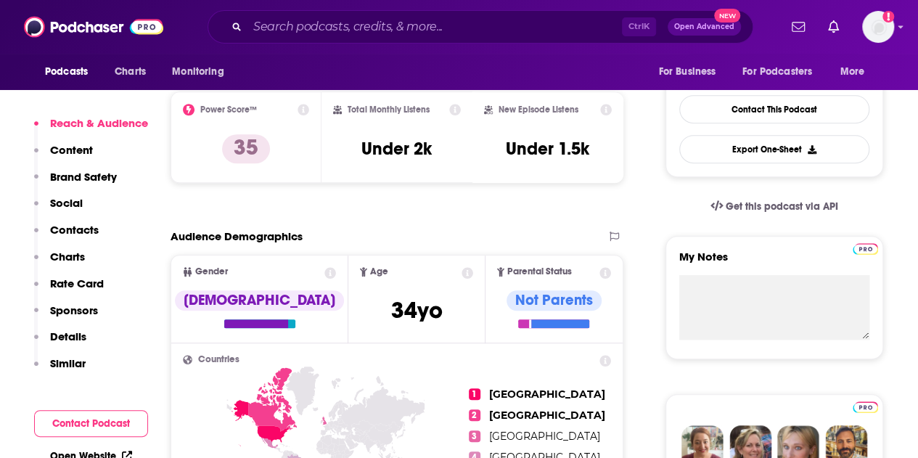
click at [77, 231] on p "Contacts" at bounding box center [74, 230] width 49 height 14
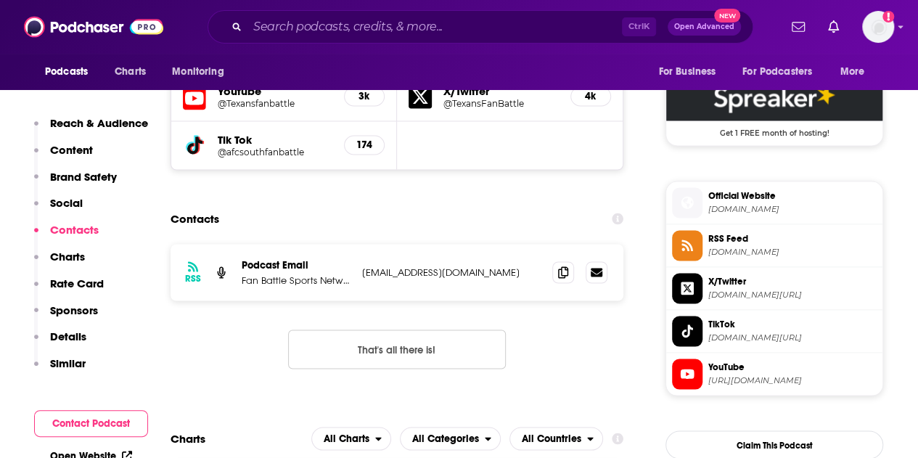
scroll to position [1187, 0]
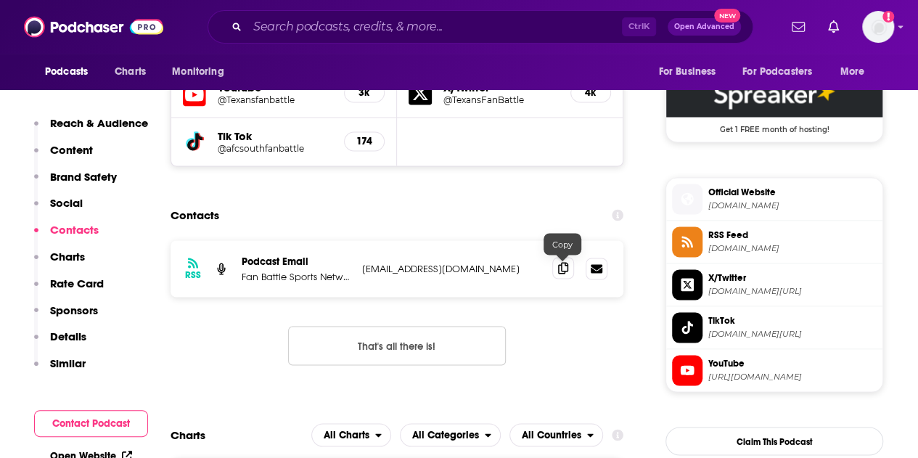
click at [559, 265] on icon at bounding box center [563, 268] width 10 height 12
click at [315, 25] on input "Search podcasts, credits, & more..." at bounding box center [434, 26] width 374 height 23
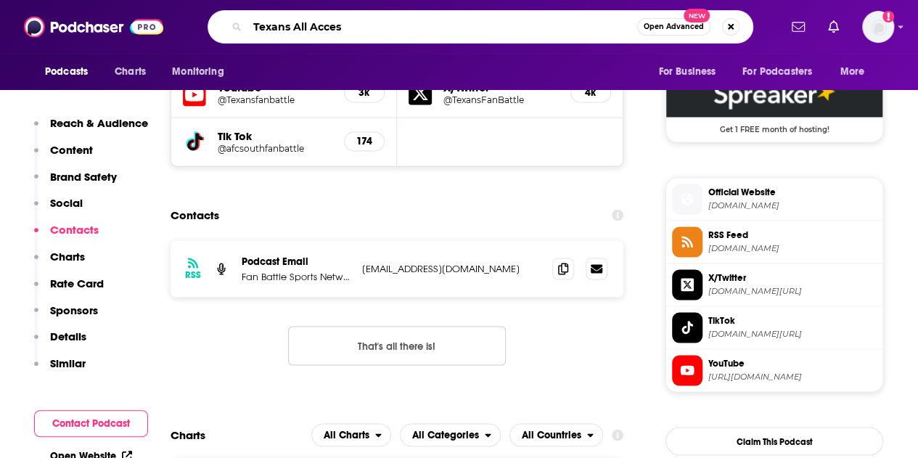
type input "Texans All Access"
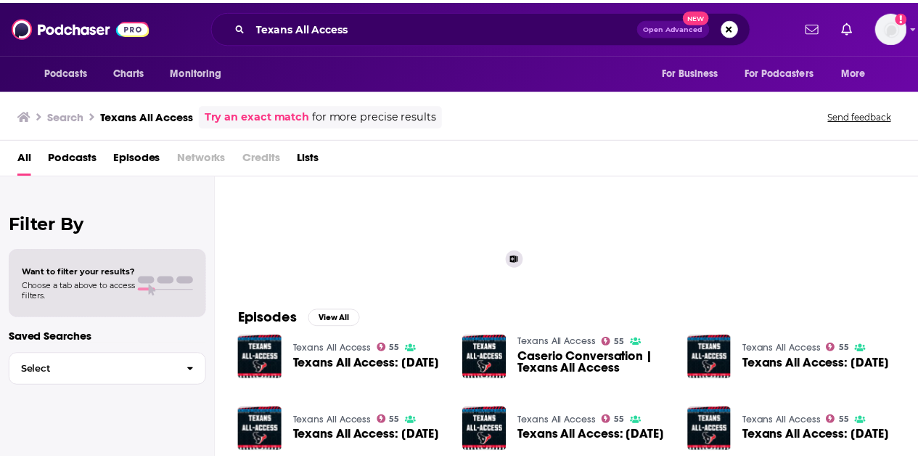
scroll to position [88, 0]
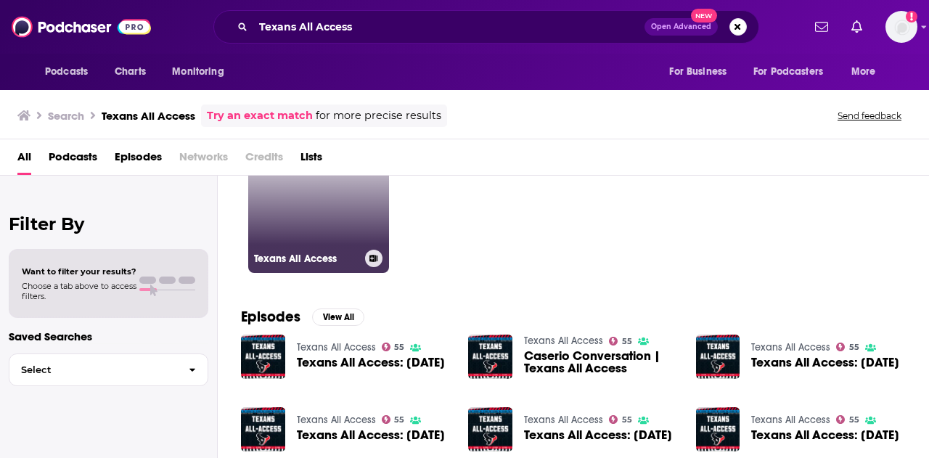
click at [287, 208] on link "55 Texans All Access" at bounding box center [318, 202] width 141 height 141
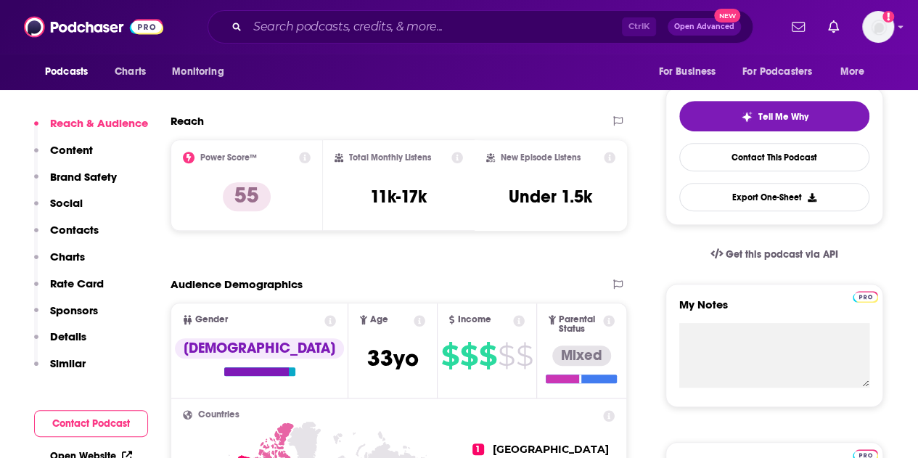
click at [60, 231] on p "Contacts" at bounding box center [74, 230] width 49 height 14
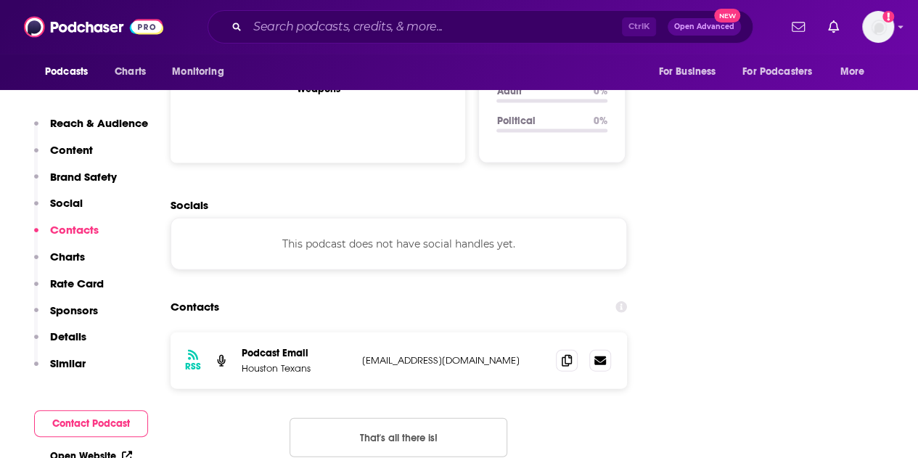
scroll to position [1544, 0]
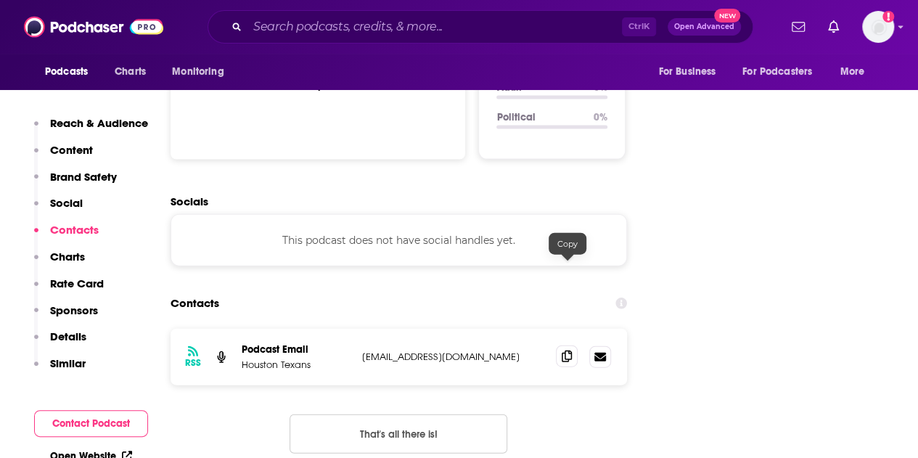
click at [565, 351] on icon at bounding box center [567, 357] width 10 height 12
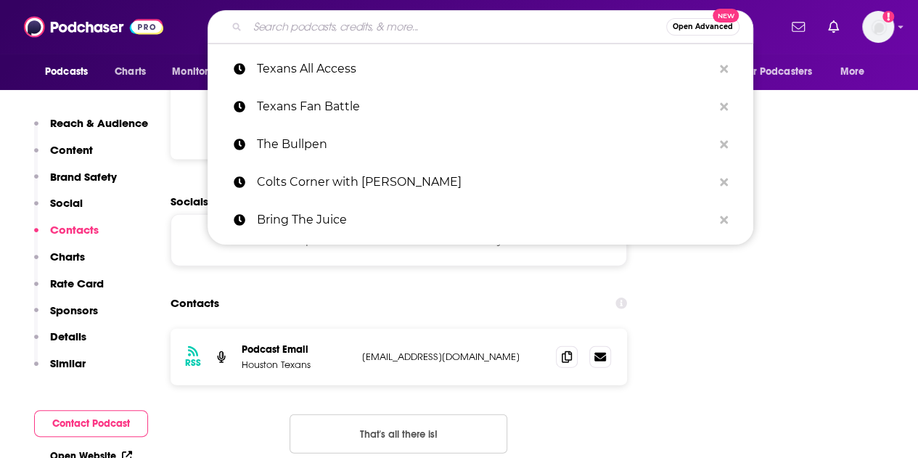
click at [309, 31] on input "Search podcasts, credits, & more..." at bounding box center [456, 26] width 419 height 23
paste input "Packers Unscripted"
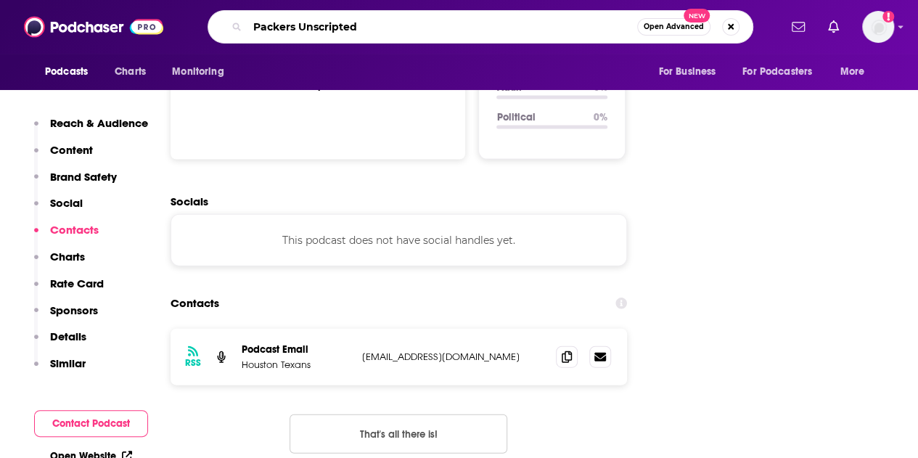
type input "Packers Unscripted"
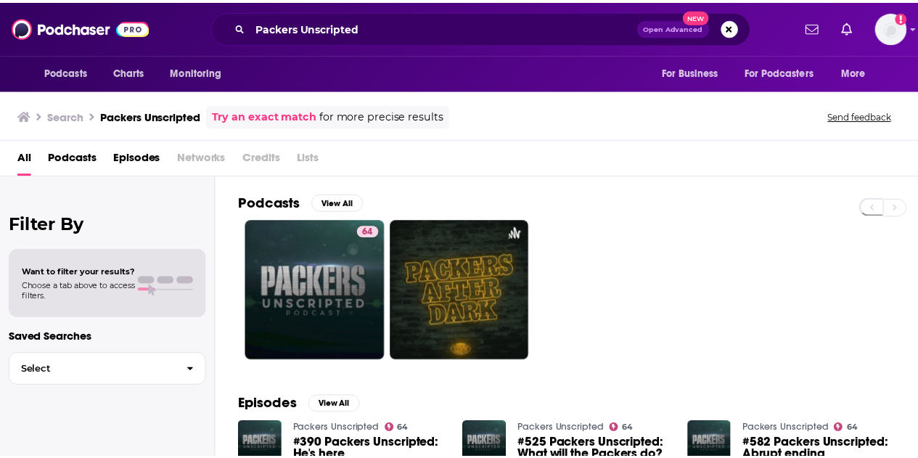
scroll to position [30, 0]
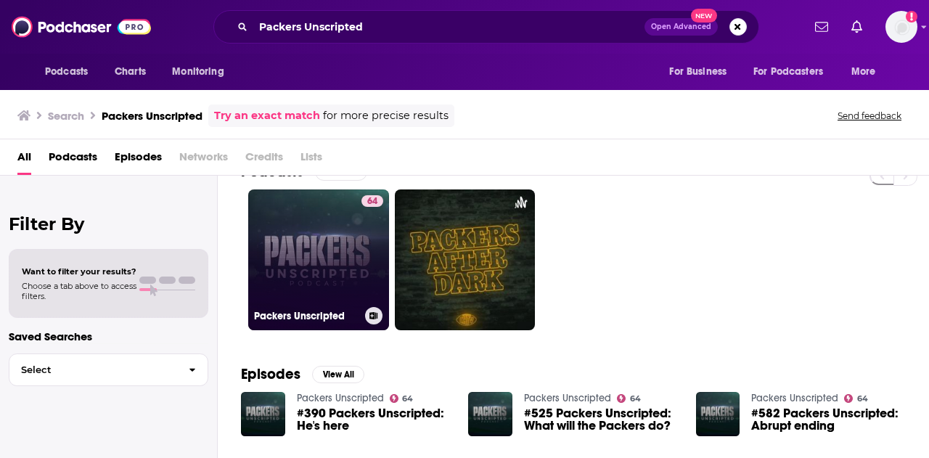
click at [302, 237] on link "64 Packers Unscripted" at bounding box center [318, 259] width 141 height 141
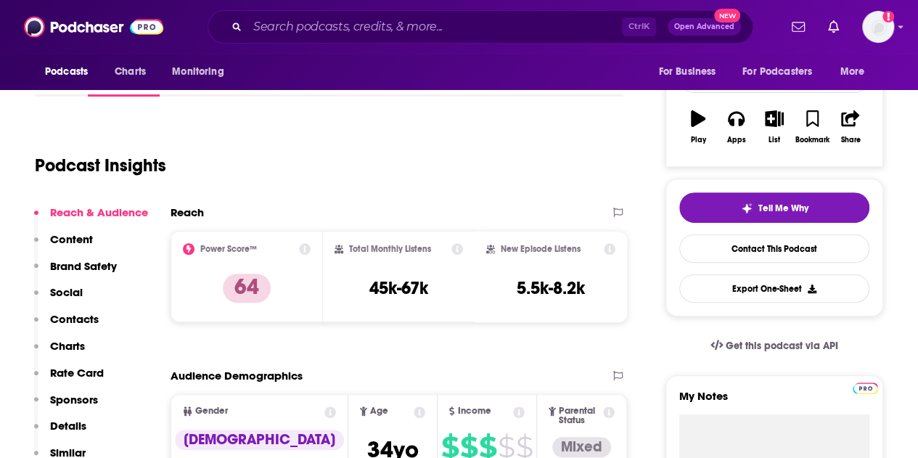
click at [75, 321] on p "Contacts" at bounding box center [74, 319] width 49 height 14
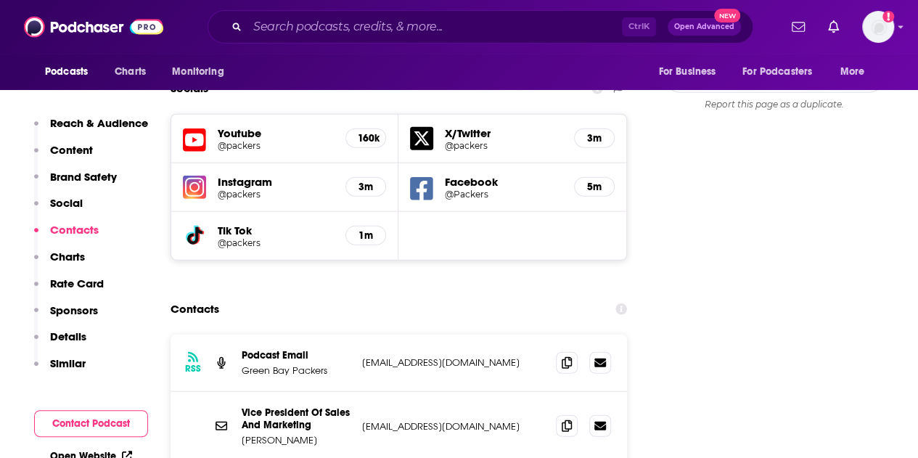
scroll to position [1669, 0]
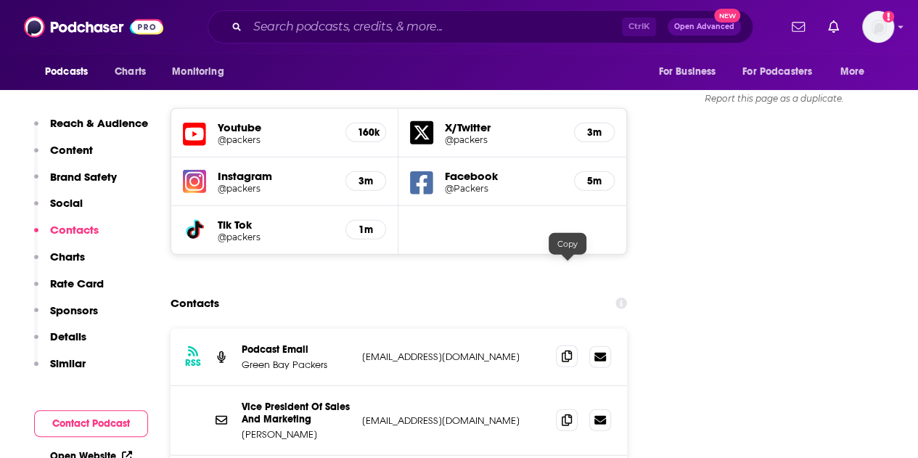
click at [561, 345] on span at bounding box center [567, 356] width 22 height 22
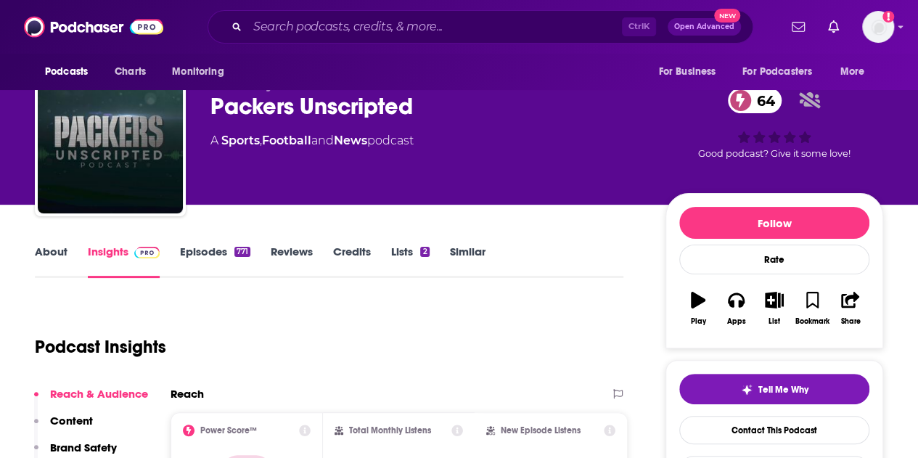
scroll to position [0, 0]
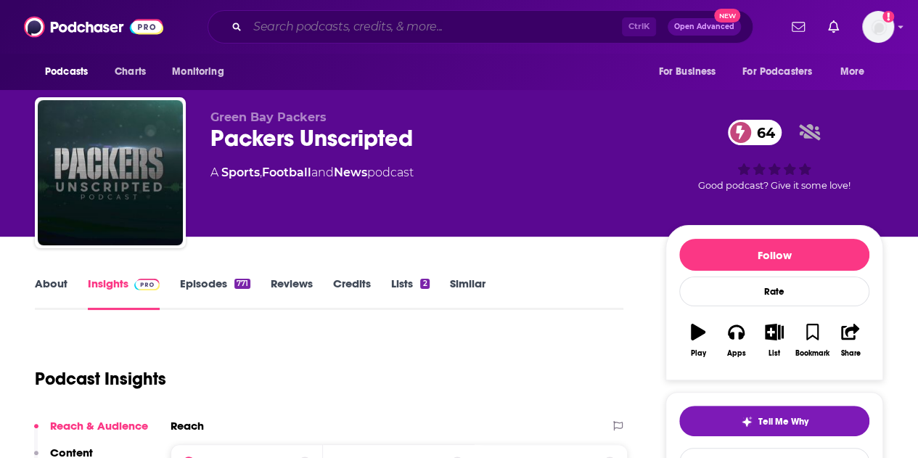
click at [312, 36] on input "Search podcasts, credits, & more..." at bounding box center [434, 26] width 374 height 23
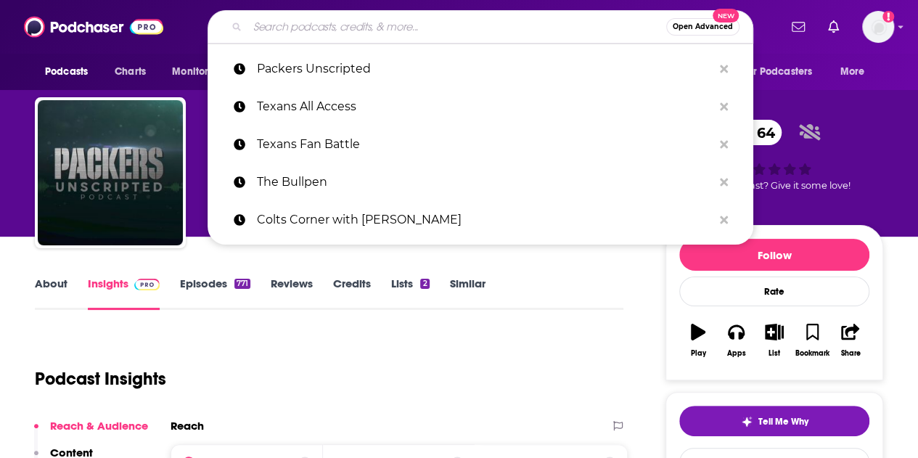
paste input "Pack A Day"
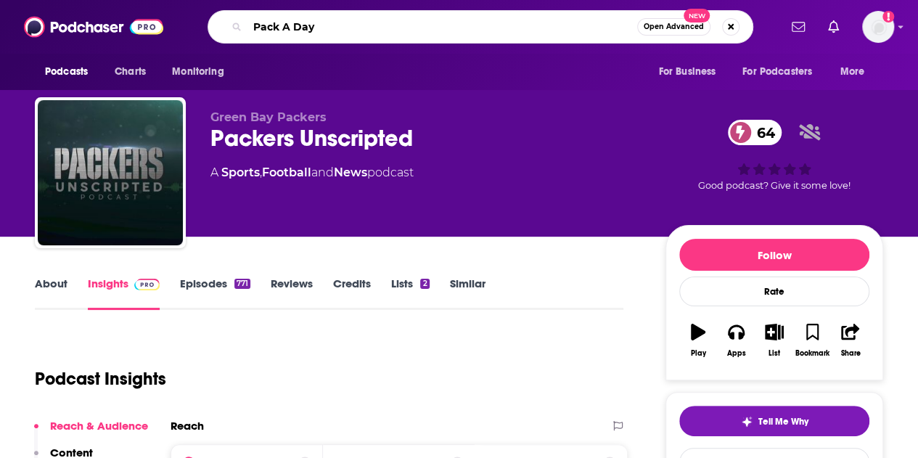
type input "Pack A Day"
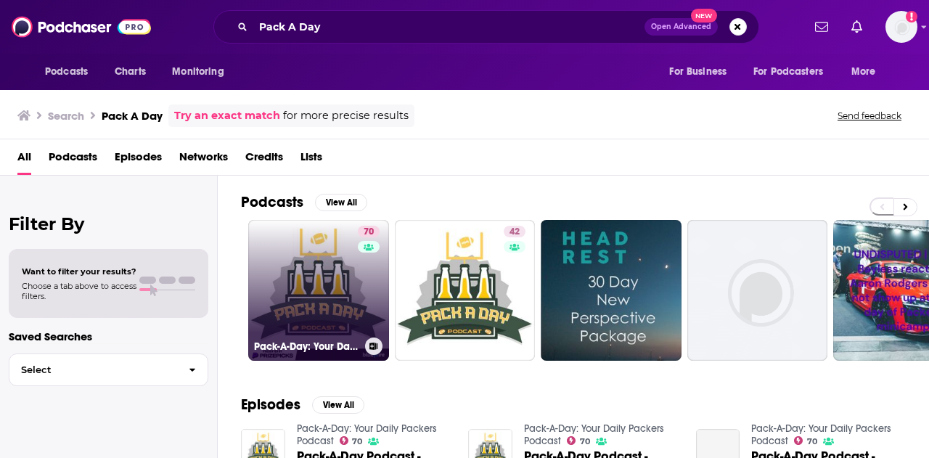
click at [329, 248] on link "70 Pack-A-Day: Your Daily Packers Podcast" at bounding box center [318, 290] width 141 height 141
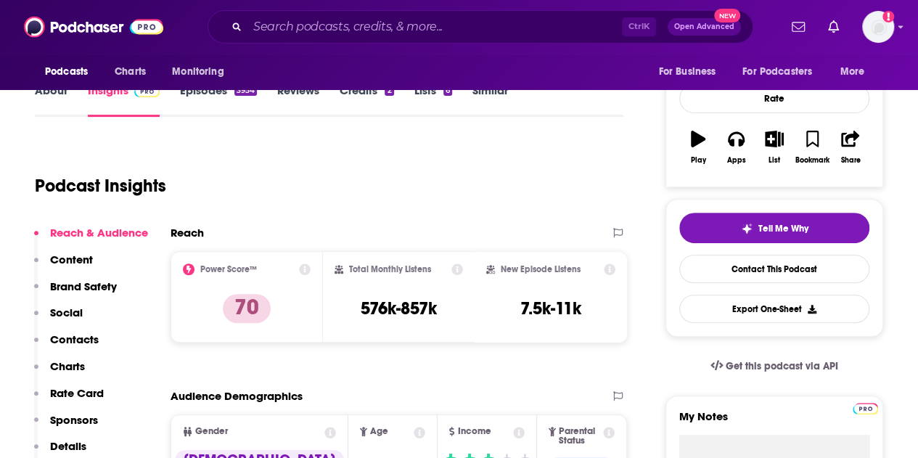
click at [83, 265] on p "Content" at bounding box center [71, 260] width 43 height 14
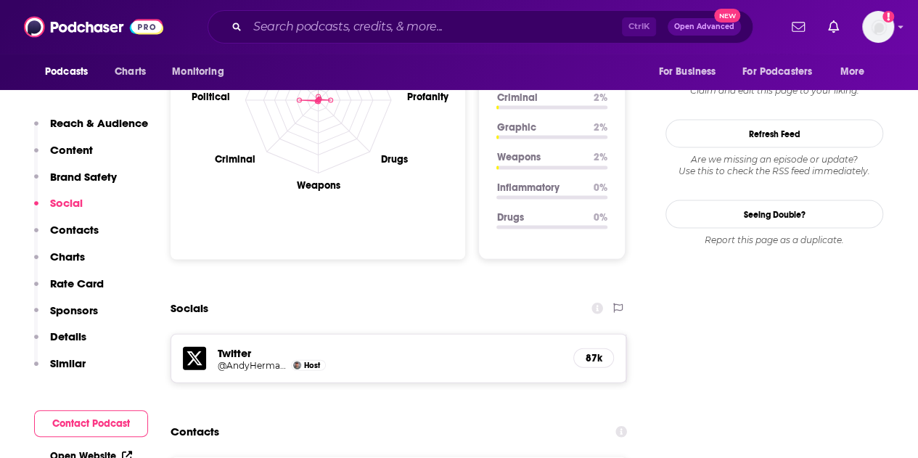
scroll to position [1528, 0]
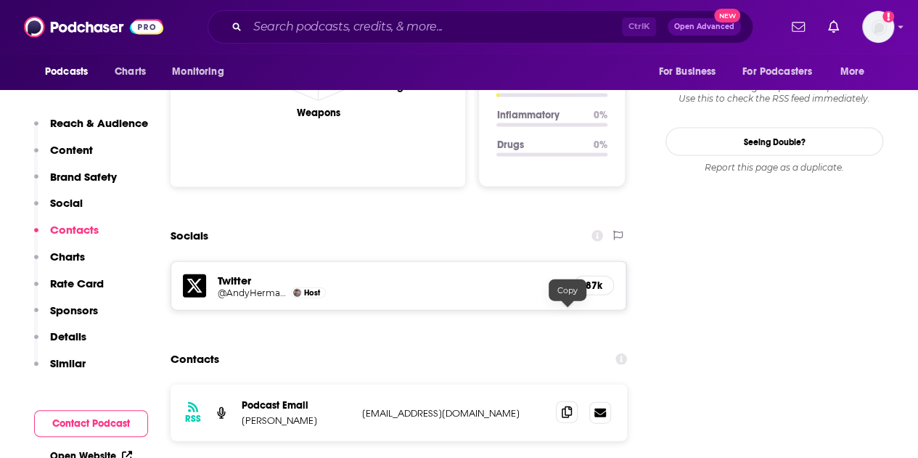
click at [573, 401] on span at bounding box center [567, 412] width 22 height 22
click at [292, 28] on input "Search podcasts, credits, & more..." at bounding box center [434, 26] width 374 height 23
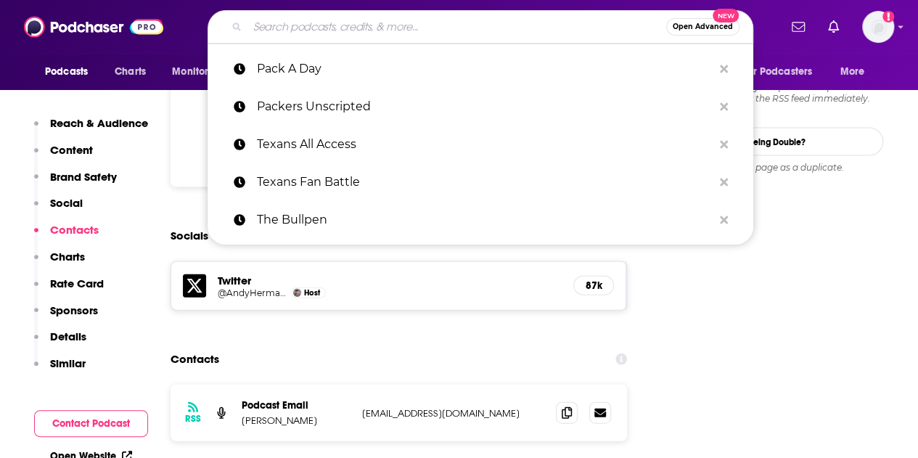
paste input "Packers Talk"
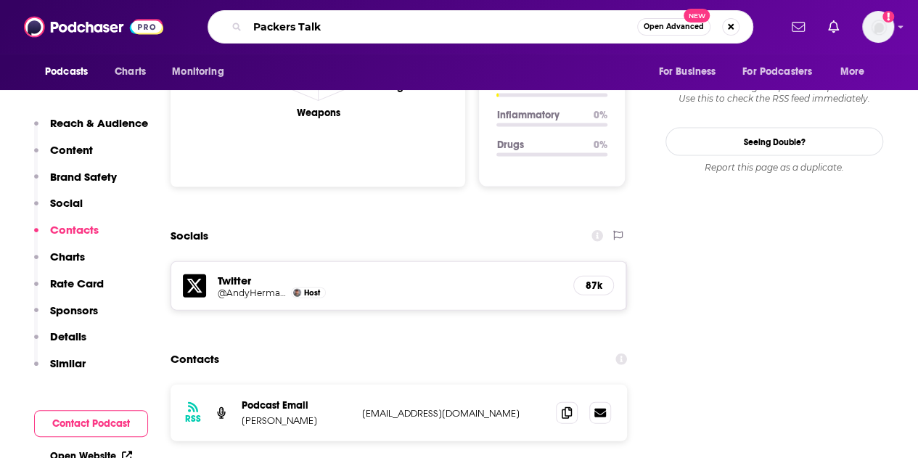
type input "Packers Talk"
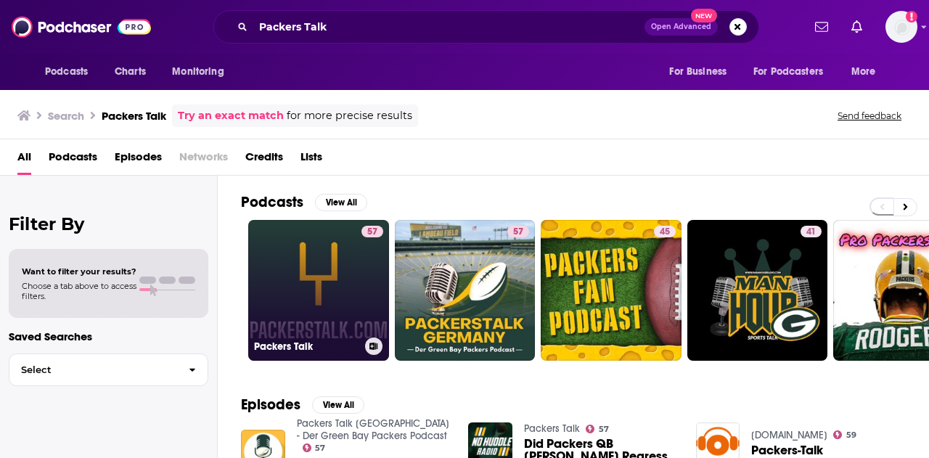
click at [334, 269] on link "57 Packers Talk" at bounding box center [318, 290] width 141 height 141
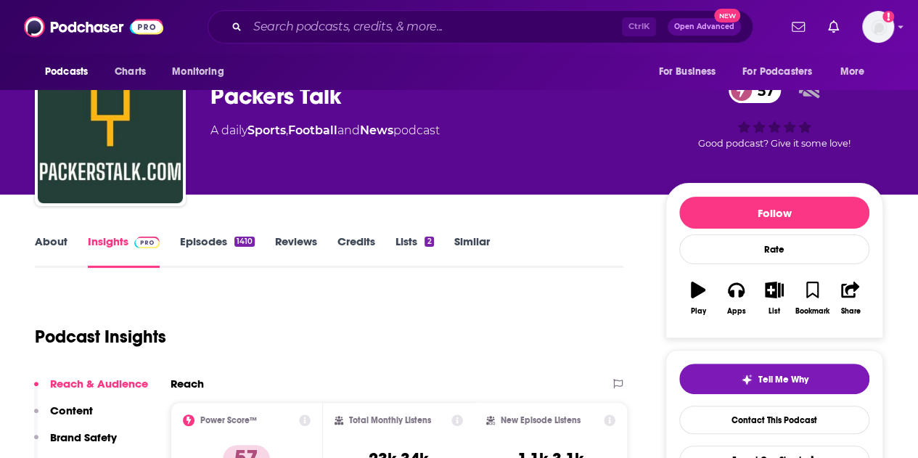
scroll to position [269, 0]
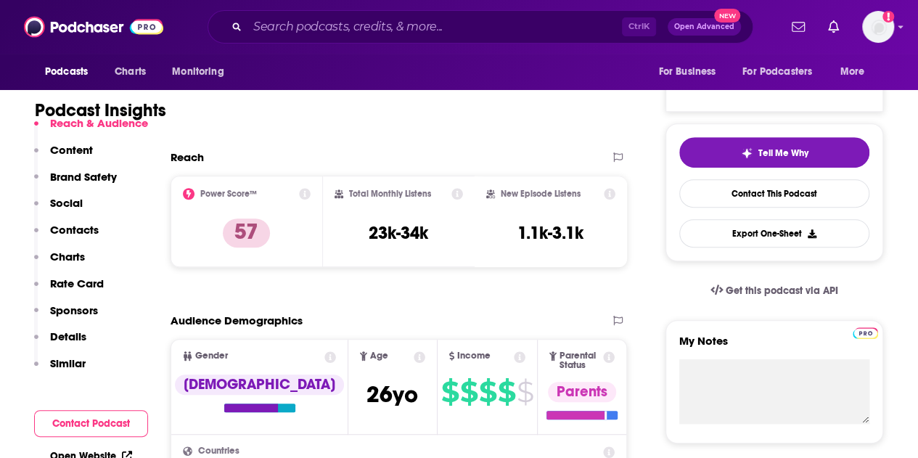
click at [88, 227] on p "Contacts" at bounding box center [74, 230] width 49 height 14
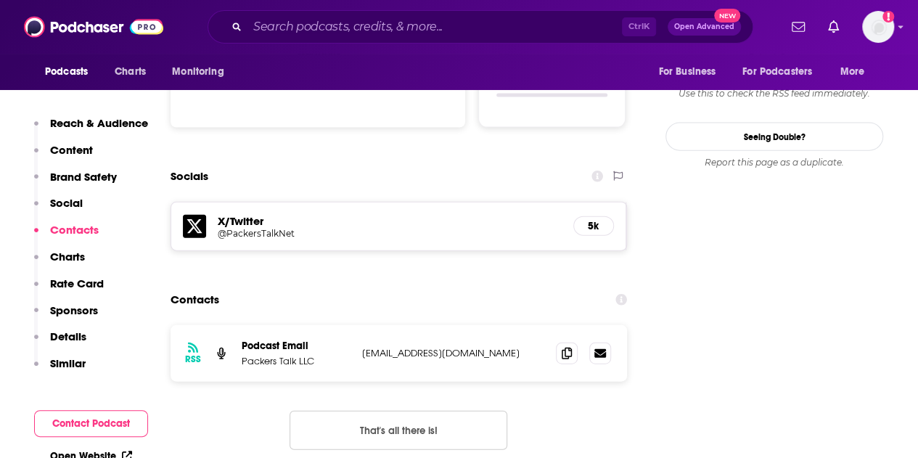
scroll to position [1588, 0]
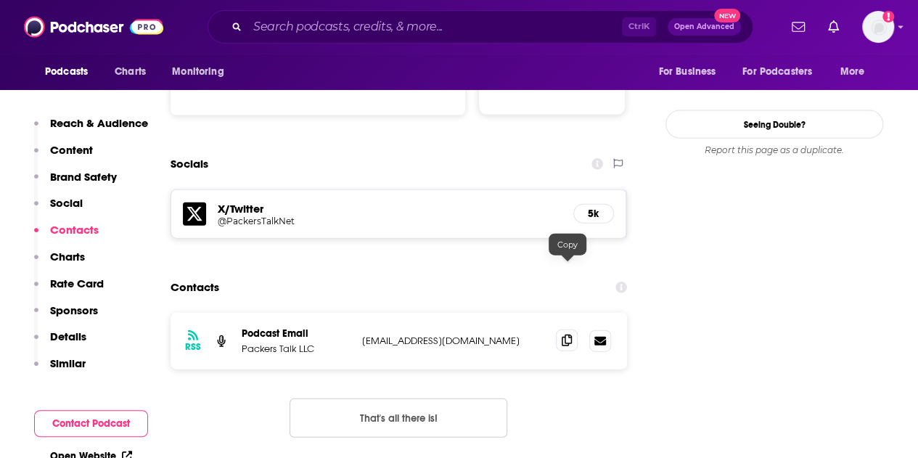
click at [565, 335] on icon at bounding box center [567, 341] width 10 height 12
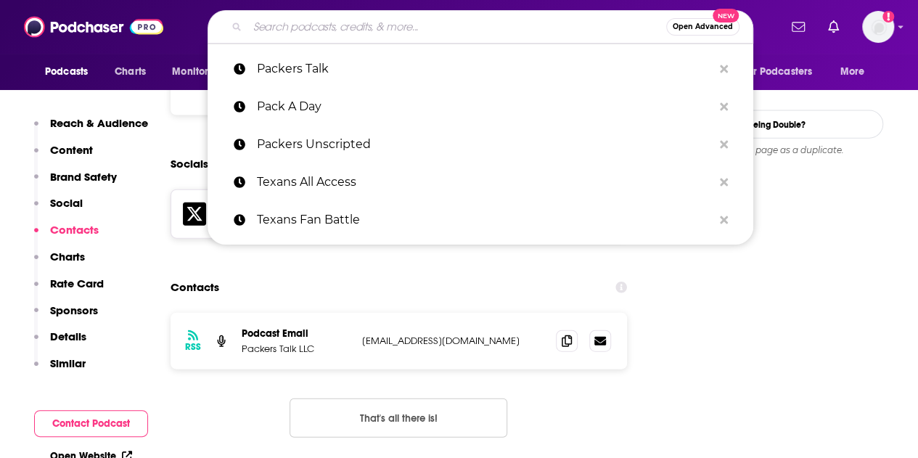
click at [303, 17] on input "Search podcasts, credits, & more..." at bounding box center [456, 26] width 419 height 23
paste input "Detroit Koolaid Cast"
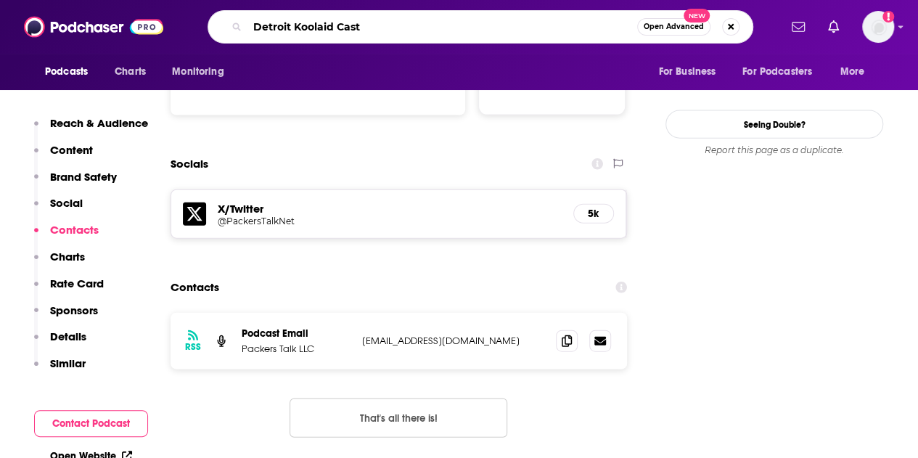
type input "Detroit Koolaid Cast"
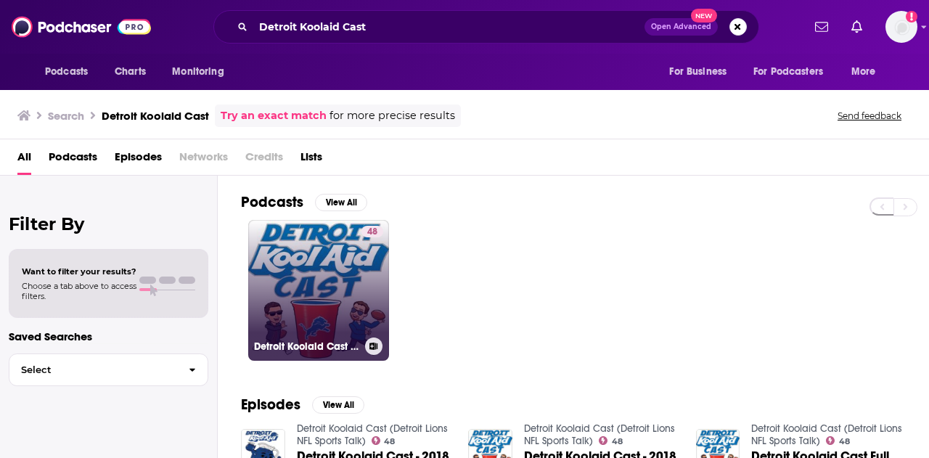
click at [329, 263] on link "48 Detroit Koolaid Cast (Detroit Lions NFL Sports Talk)" at bounding box center [318, 290] width 141 height 141
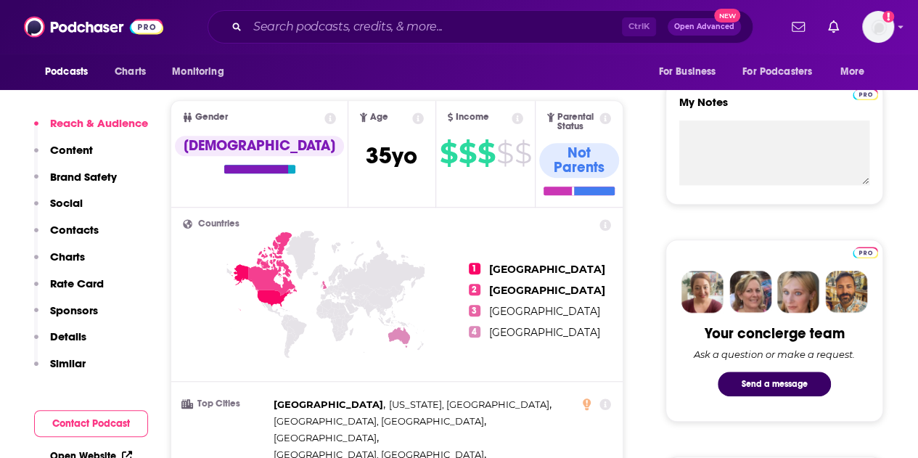
click at [65, 227] on p "Contacts" at bounding box center [74, 230] width 49 height 14
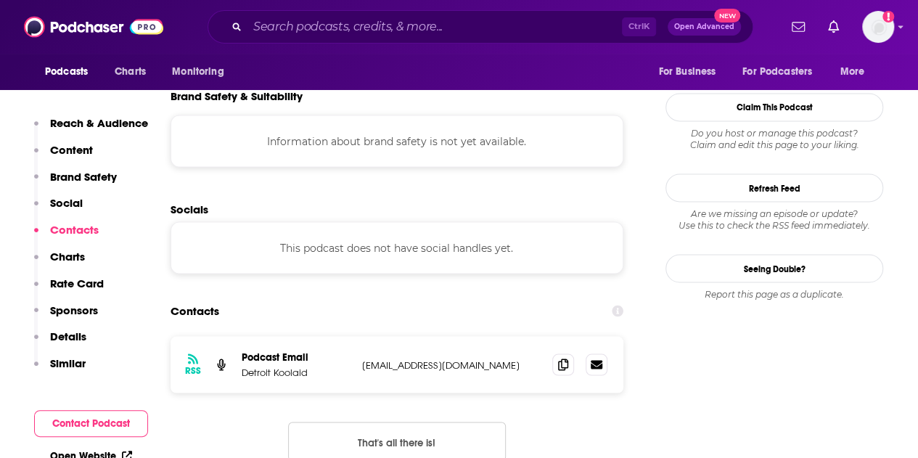
scroll to position [1271, 0]
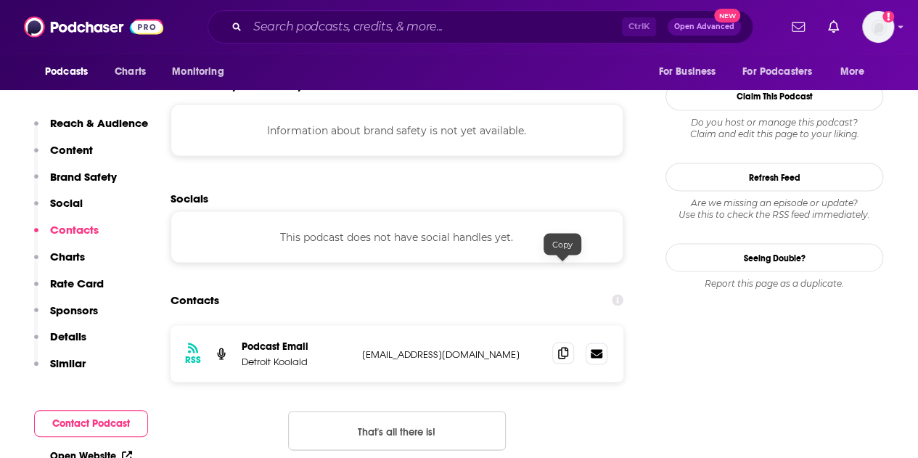
click at [554, 342] on span at bounding box center [563, 353] width 22 height 22
click at [305, 33] on input "Search podcasts, credits, & more..." at bounding box center [434, 26] width 374 height 23
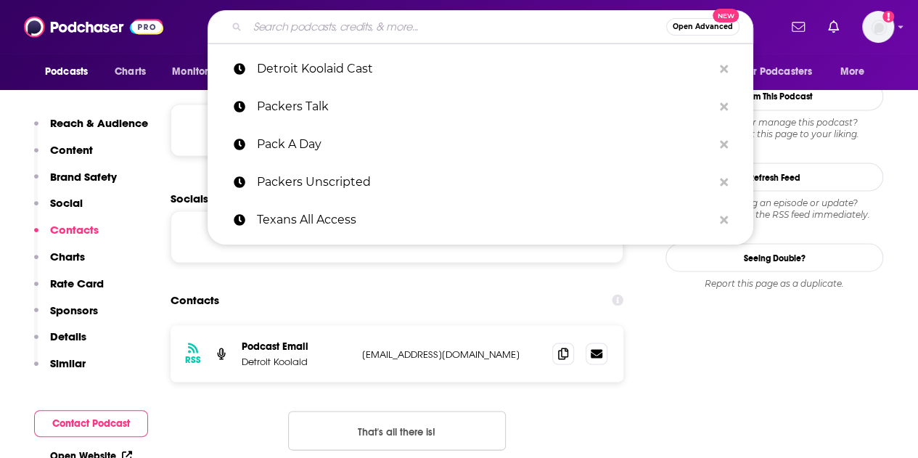
paste input "Detroit Lions Breakdown"
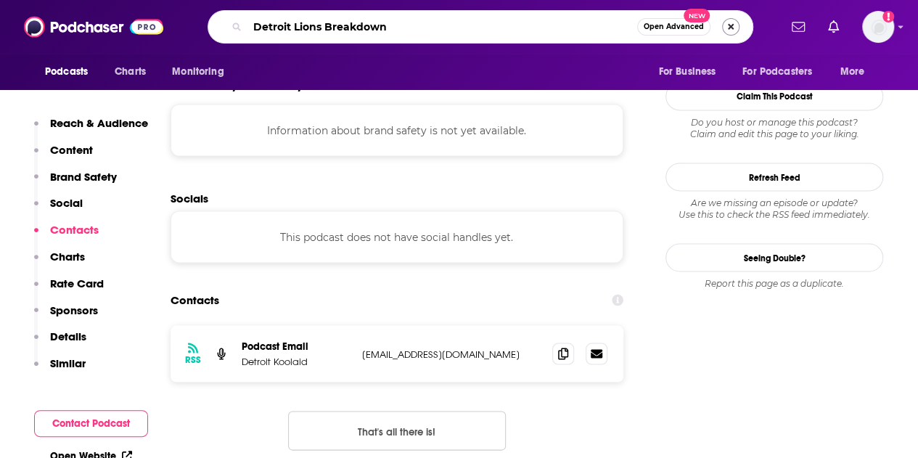
type input "Detroit Lions Breakdown"
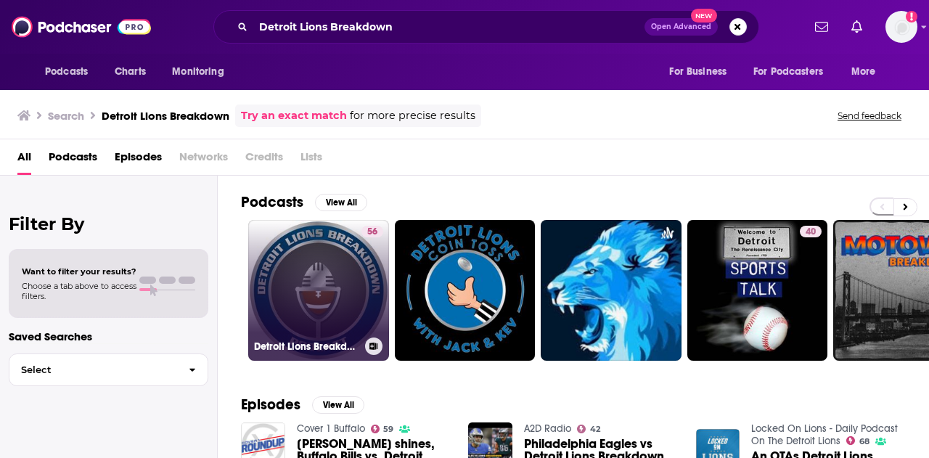
click at [294, 267] on link "56 Detroit Lions Breakdown Podcast" at bounding box center [318, 290] width 141 height 141
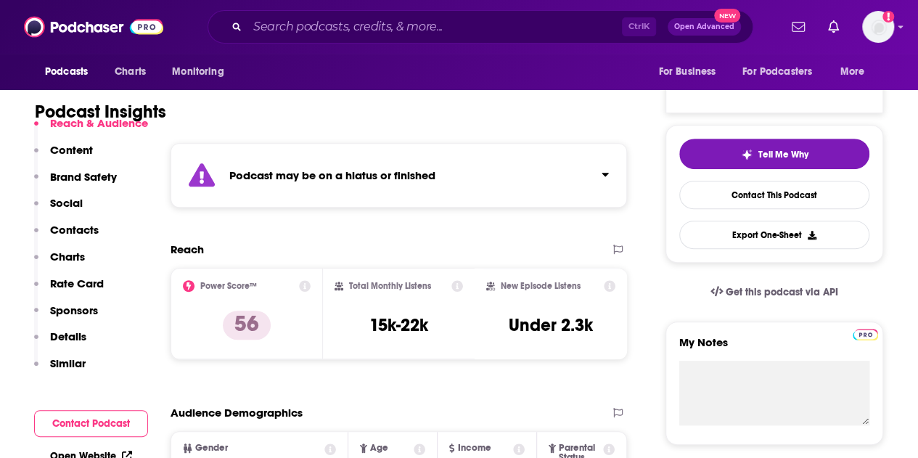
click at [67, 227] on p "Contacts" at bounding box center [74, 230] width 49 height 14
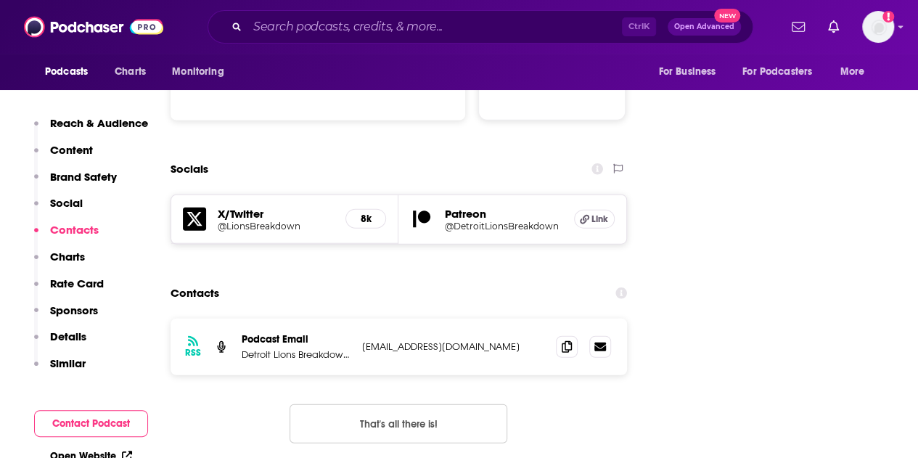
scroll to position [1645, 0]
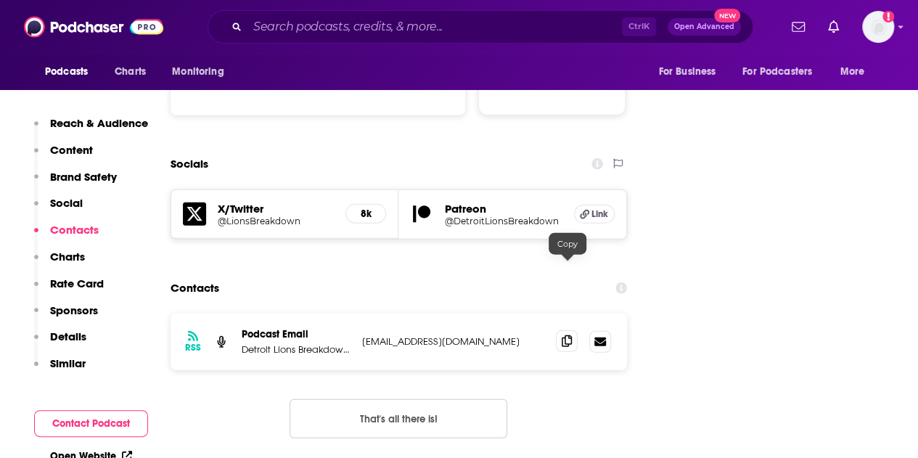
click at [563, 335] on icon at bounding box center [567, 341] width 10 height 12
